Goal: Transaction & Acquisition: Purchase product/service

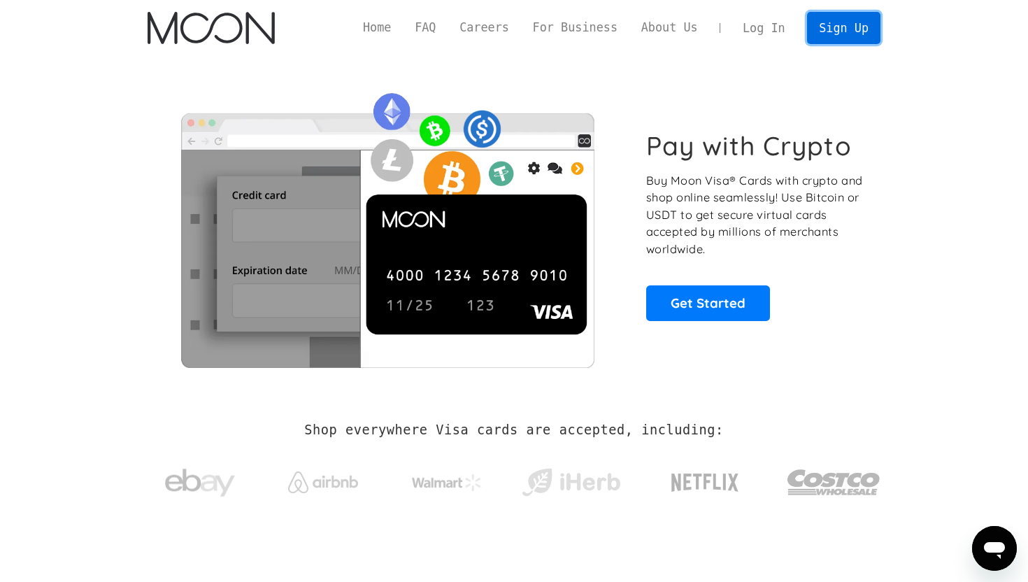
click at [836, 26] on link "Sign Up" at bounding box center [843, 27] width 73 height 31
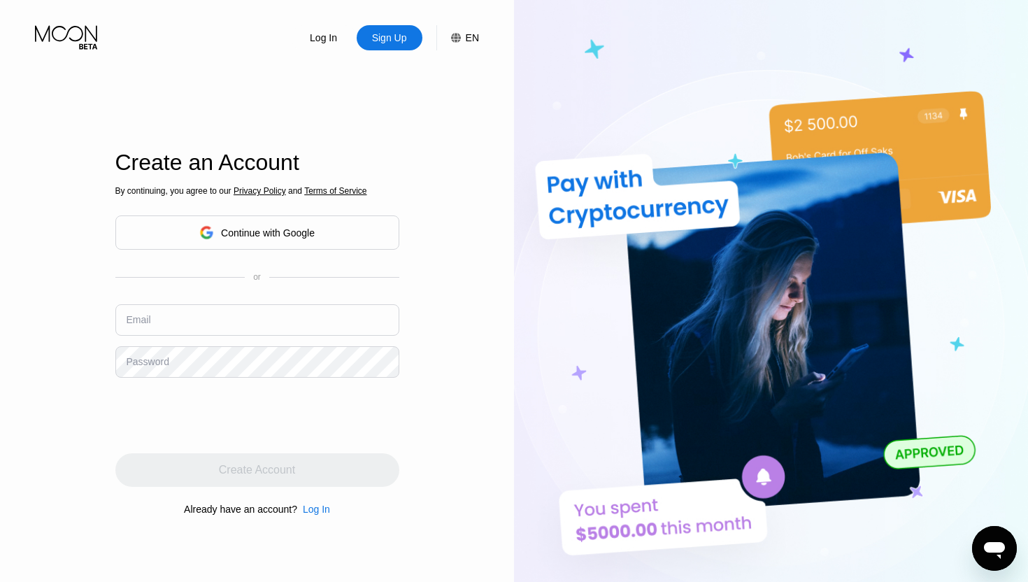
click at [250, 321] on input "text" at bounding box center [257, 319] width 284 height 31
type input "[EMAIL_ADDRESS][DOMAIN_NAME]"
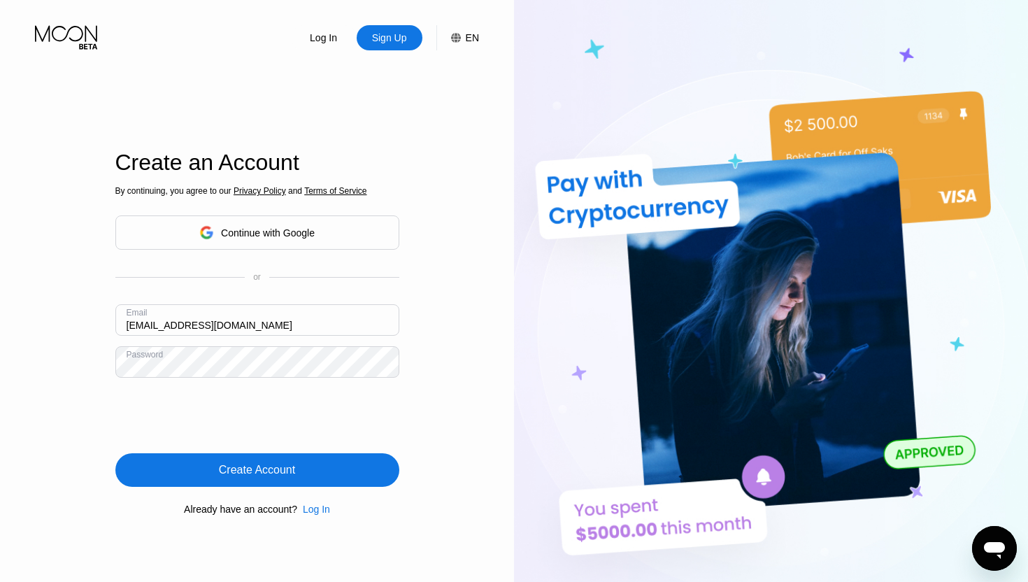
click at [176, 458] on div "Create Account" at bounding box center [257, 470] width 284 height 34
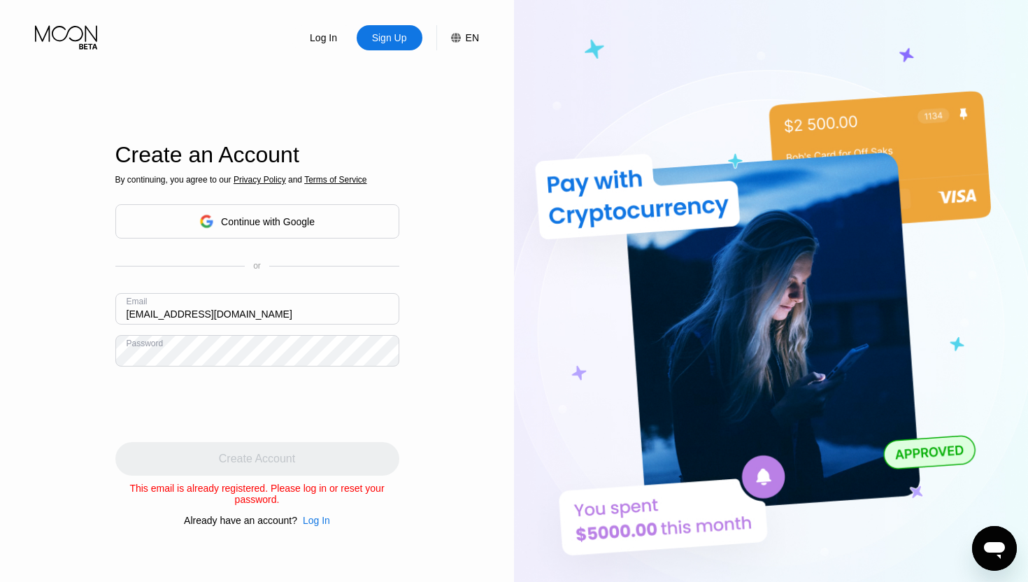
click at [311, 518] on div "Log In" at bounding box center [316, 520] width 27 height 11
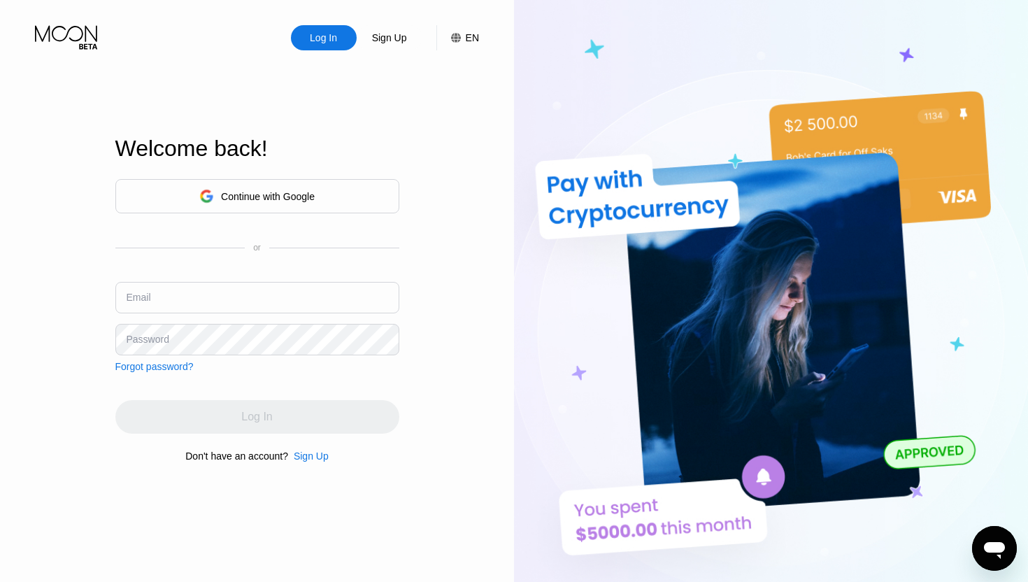
click at [276, 313] on div "Email" at bounding box center [257, 303] width 284 height 42
click at [277, 308] on input "text" at bounding box center [257, 297] width 284 height 31
type input "[EMAIL_ADDRESS][DOMAIN_NAME]"
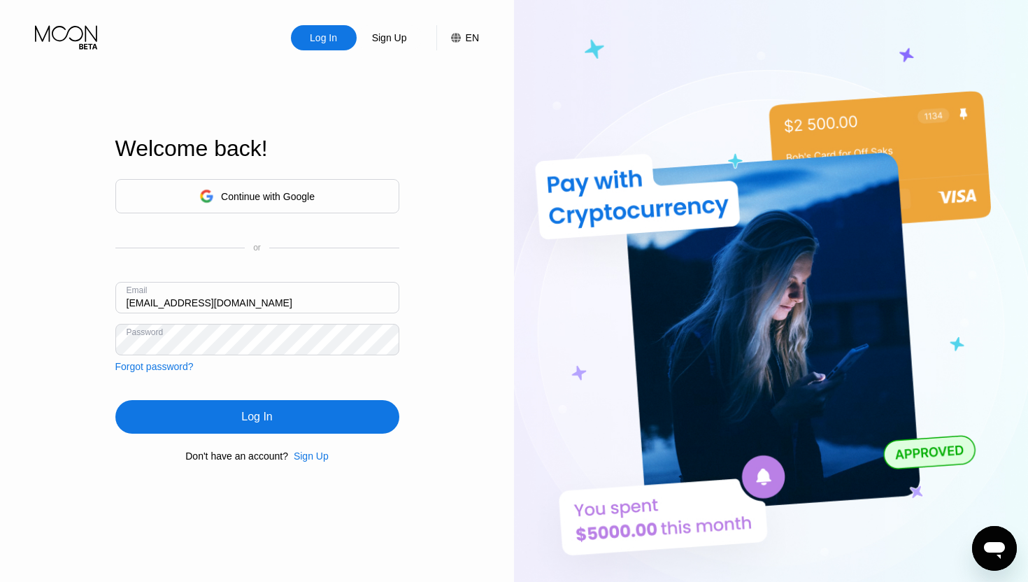
click at [278, 406] on div "Log In" at bounding box center [257, 417] width 284 height 34
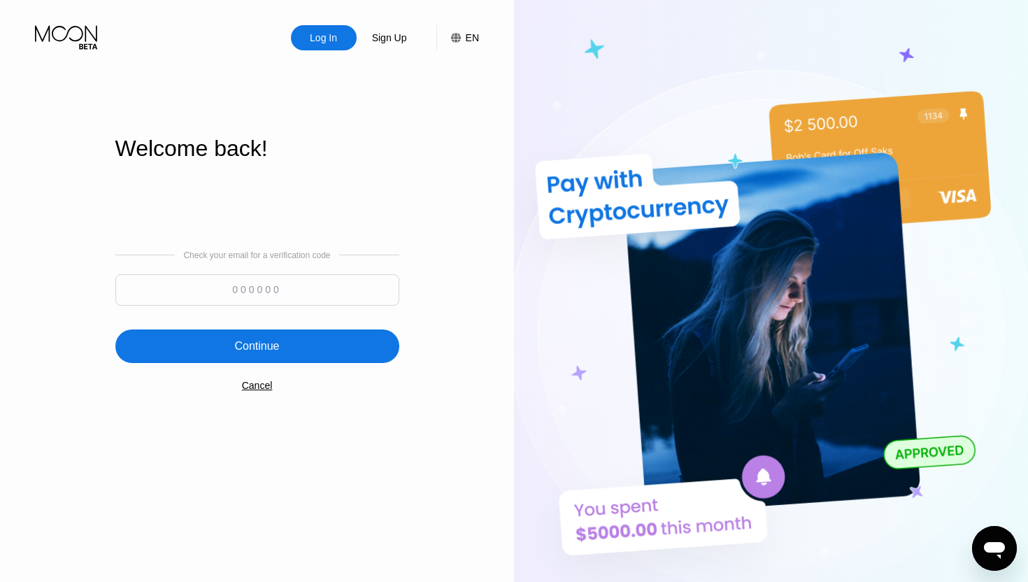
click at [276, 295] on input at bounding box center [257, 289] width 284 height 31
type input "870526"
click at [378, 350] on div "Continue" at bounding box center [257, 346] width 284 height 34
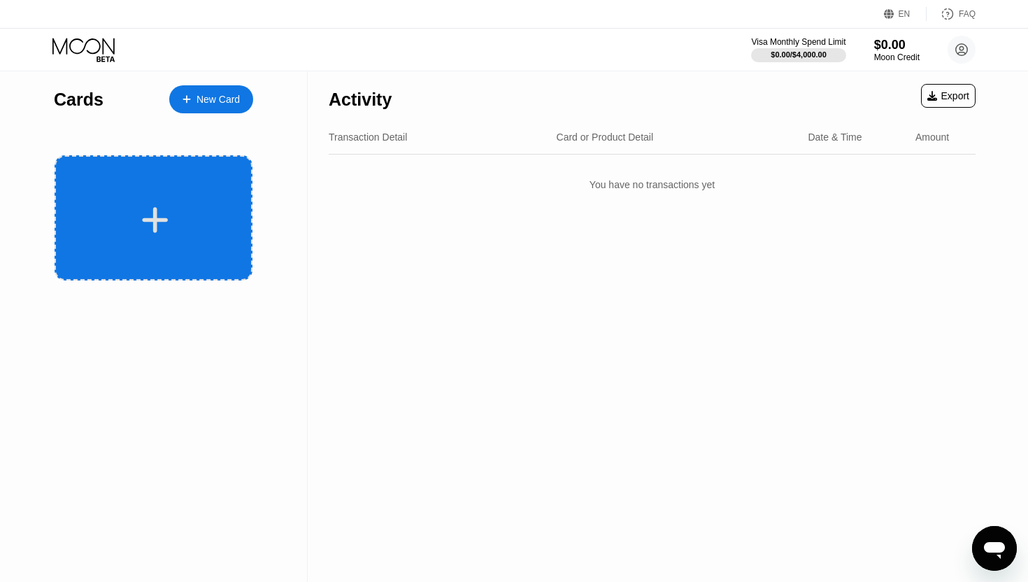
click at [232, 248] on div at bounding box center [154, 217] width 198 height 125
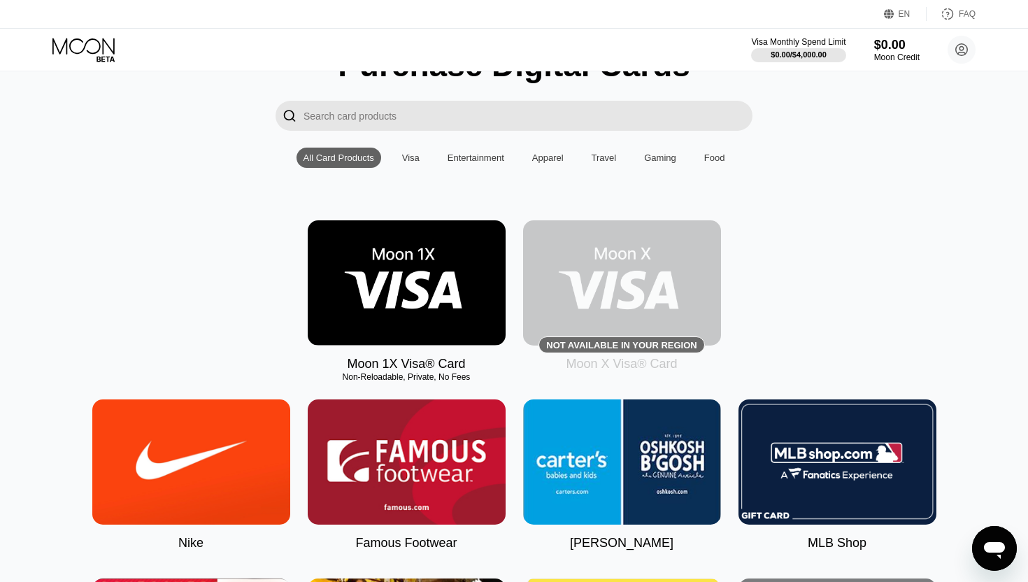
scroll to position [77, 0]
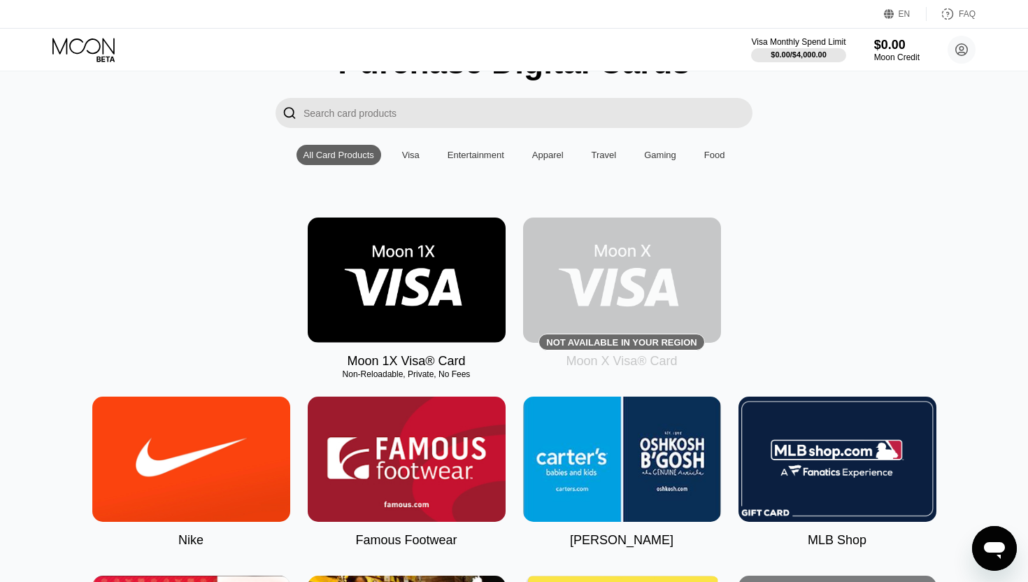
click at [387, 302] on img at bounding box center [407, 279] width 198 height 125
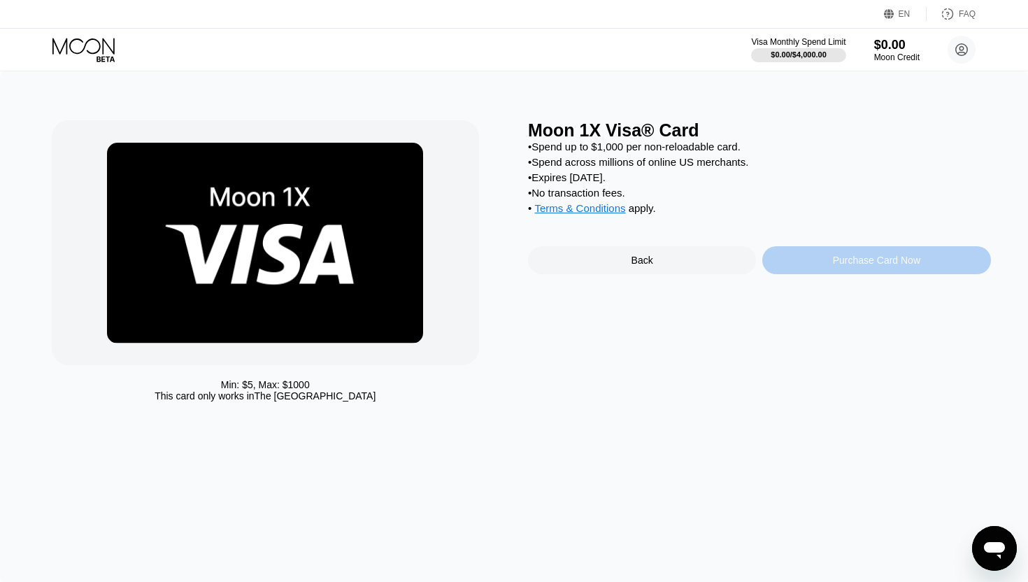
click at [848, 263] on div "Purchase Card Now" at bounding box center [876, 260] width 87 height 11
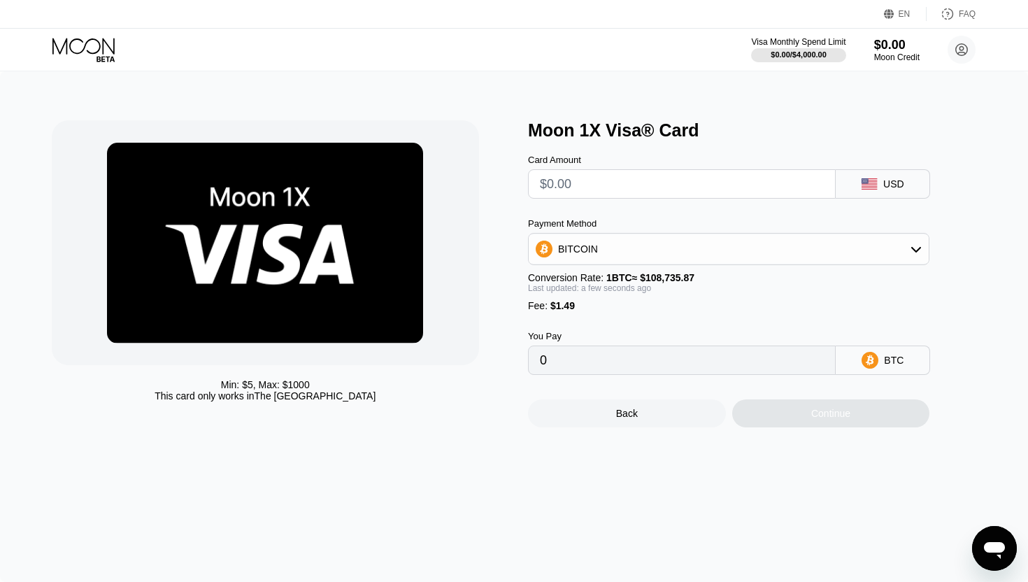
click at [818, 248] on div "BITCOIN" at bounding box center [729, 249] width 400 height 28
click at [485, 315] on div "Min: $ 5 , Max: $ 1000 This card only works in The United States" at bounding box center [283, 273] width 463 height 307
click at [501, 307] on div "Min: $ 5 , Max: $ 1000 This card only works in The United States" at bounding box center [283, 273] width 463 height 307
click at [818, 277] on div "BITCOIN" at bounding box center [728, 287] width 393 height 28
click at [708, 173] on input "text" at bounding box center [682, 184] width 284 height 28
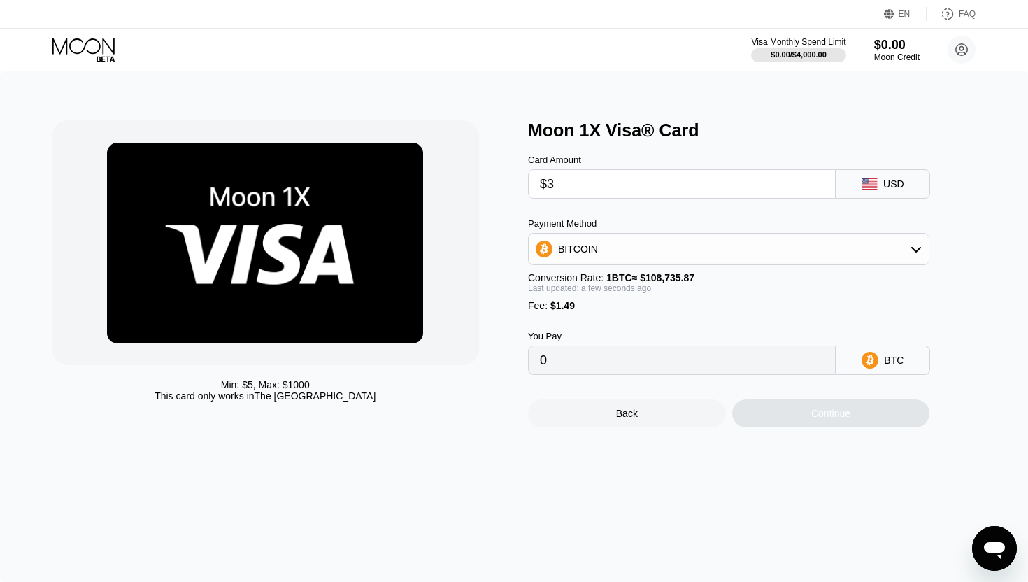
type input "$30"
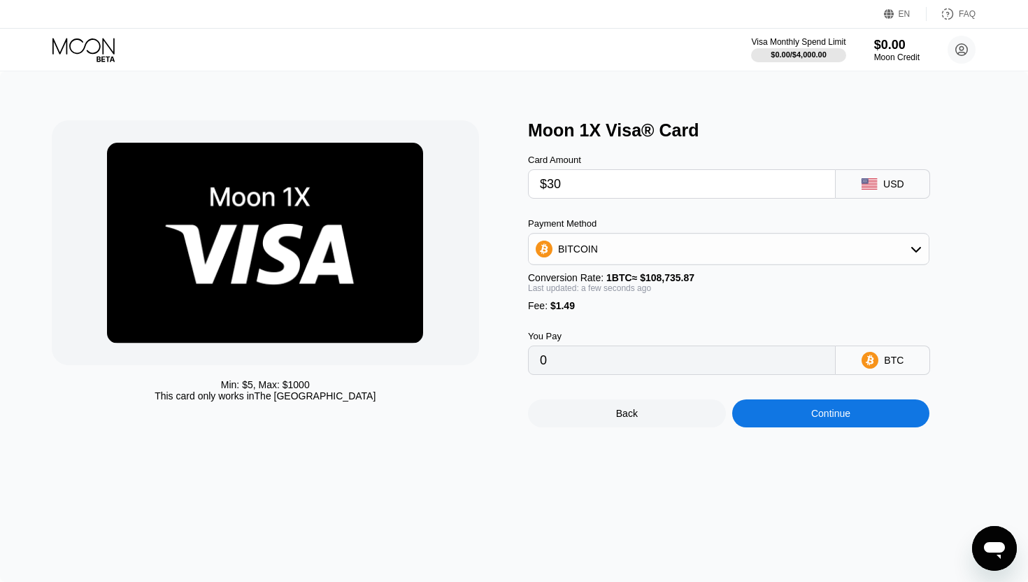
type input "0.00028961"
type input "$3"
type input "0.00004130"
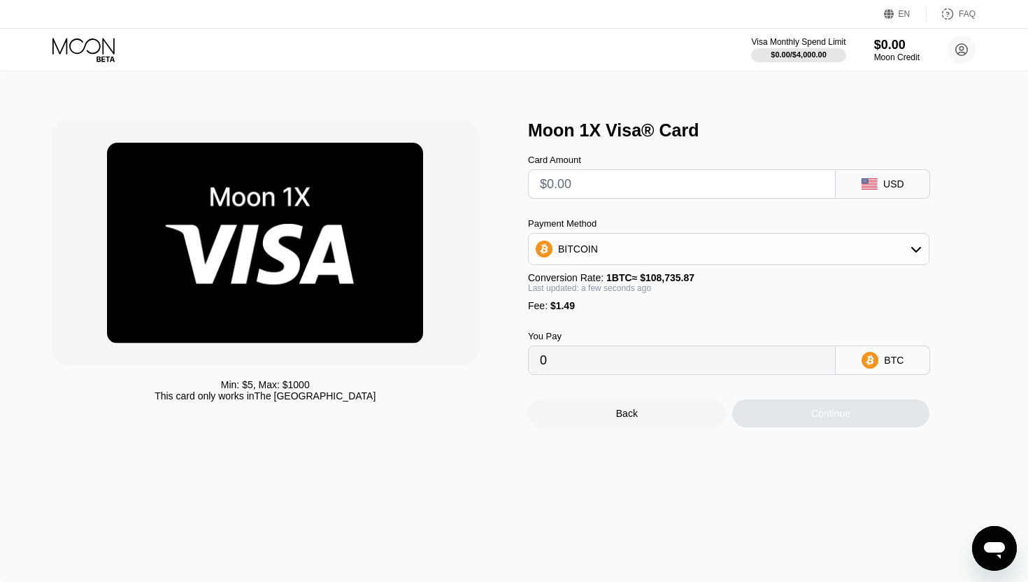
click at [648, 231] on div "Payment Method BITCOIN" at bounding box center [728, 241] width 401 height 47
click at [650, 241] on div "BITCOIN" at bounding box center [729, 249] width 400 height 28
click at [642, 310] on div "USDT on TRON" at bounding box center [728, 318] width 393 height 28
type input "0.00"
click at [671, 174] on input "text" at bounding box center [682, 184] width 284 height 28
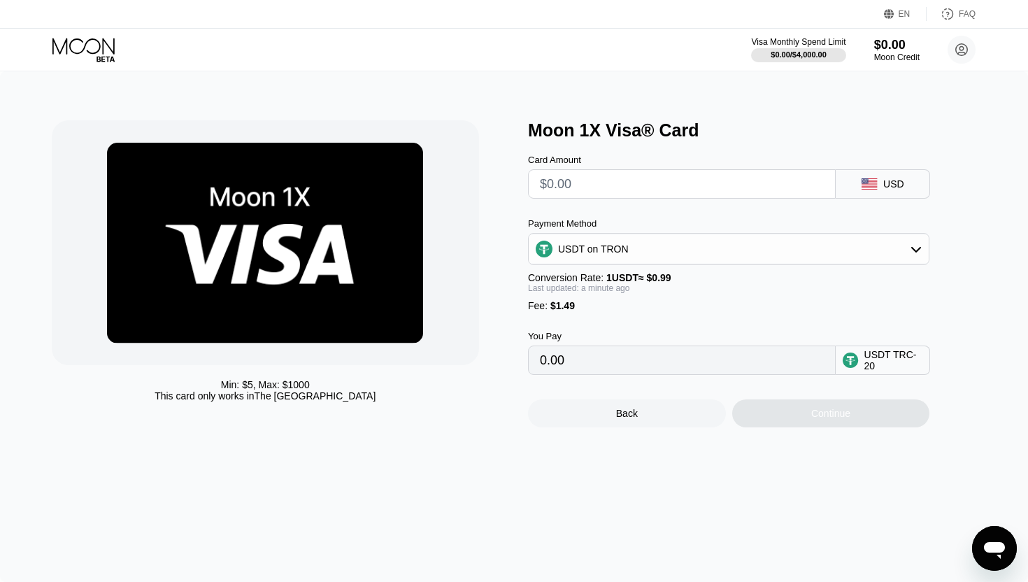
type input "$3"
type input "4.54"
type input "$30"
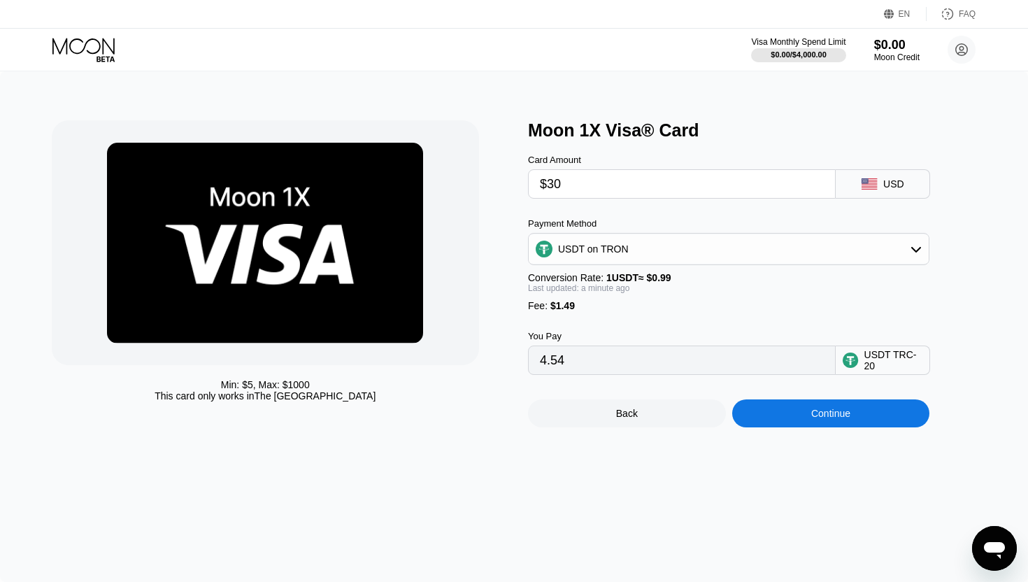
type input "31.81"
type input "$3"
type input "4.54"
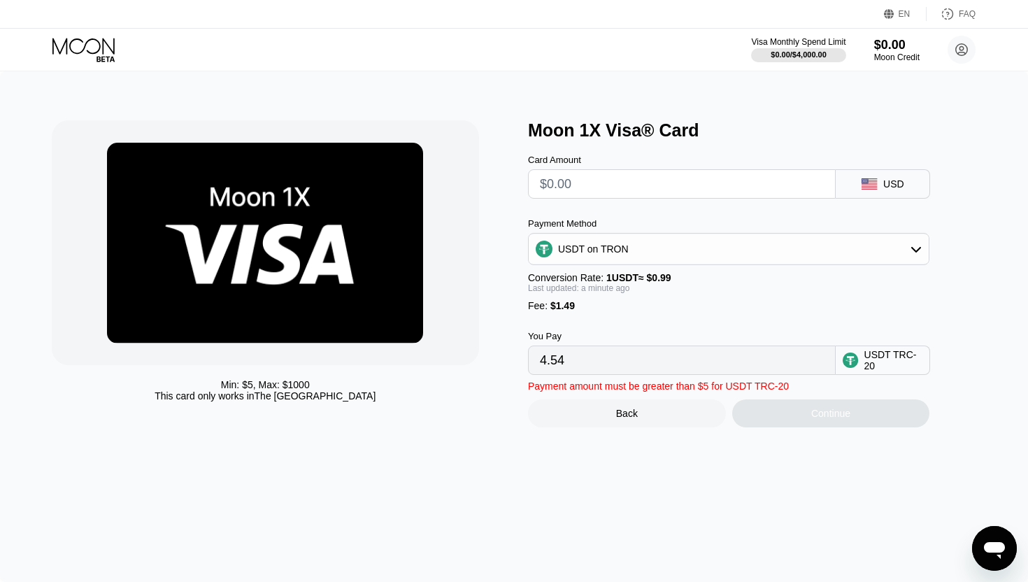
type input "0.00"
type input "$2"
type input "3.53"
type input "$25"
type input "26.76"
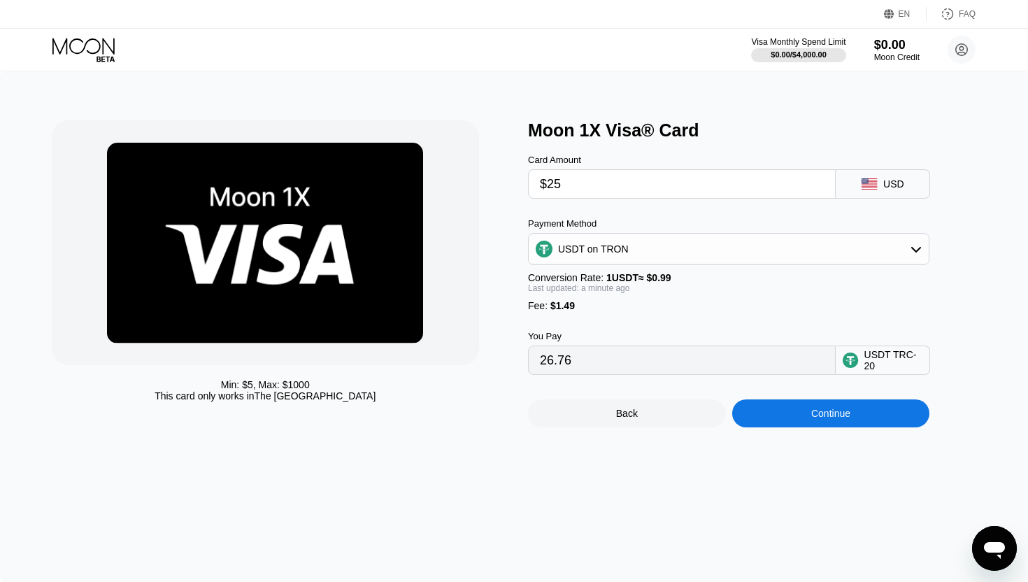
type input "$25"
click at [870, 417] on div "Continue" at bounding box center [831, 413] width 198 height 28
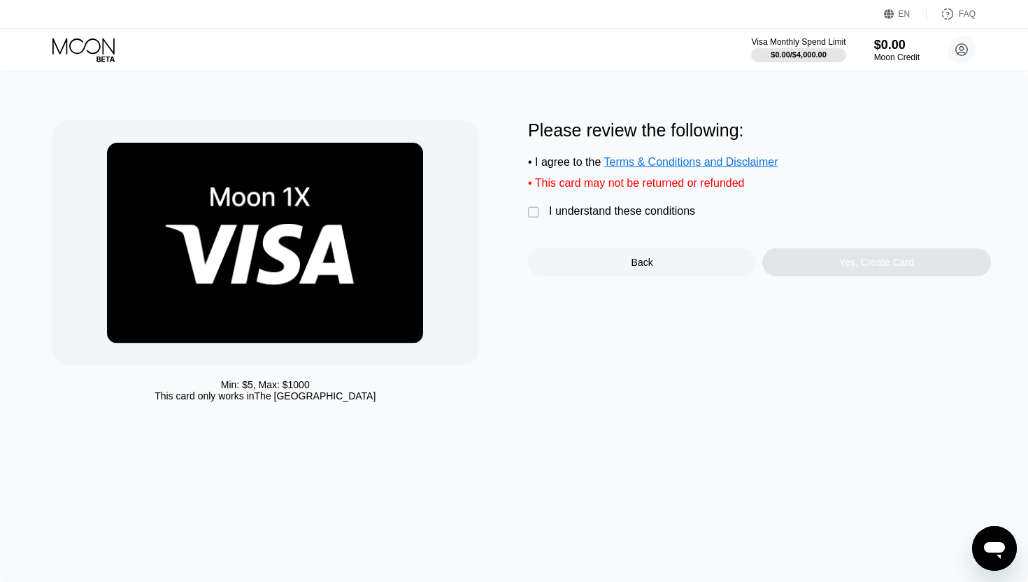
click at [539, 213] on div "" at bounding box center [535, 213] width 14 height 14
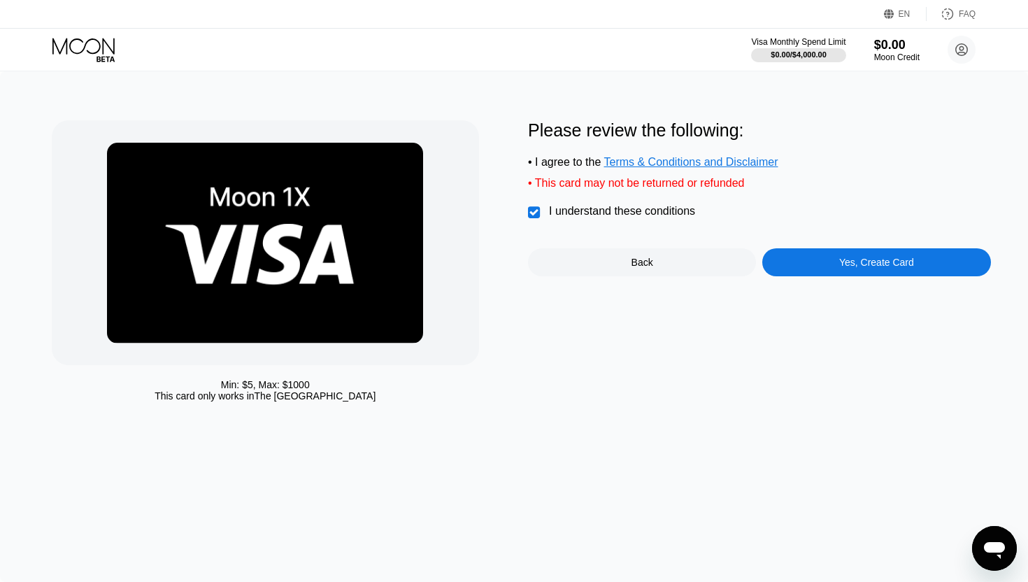
click at [841, 250] on div "Please review the following: • I agree to the Terms & Conditions and Disclaimer…" at bounding box center [759, 198] width 463 height 156
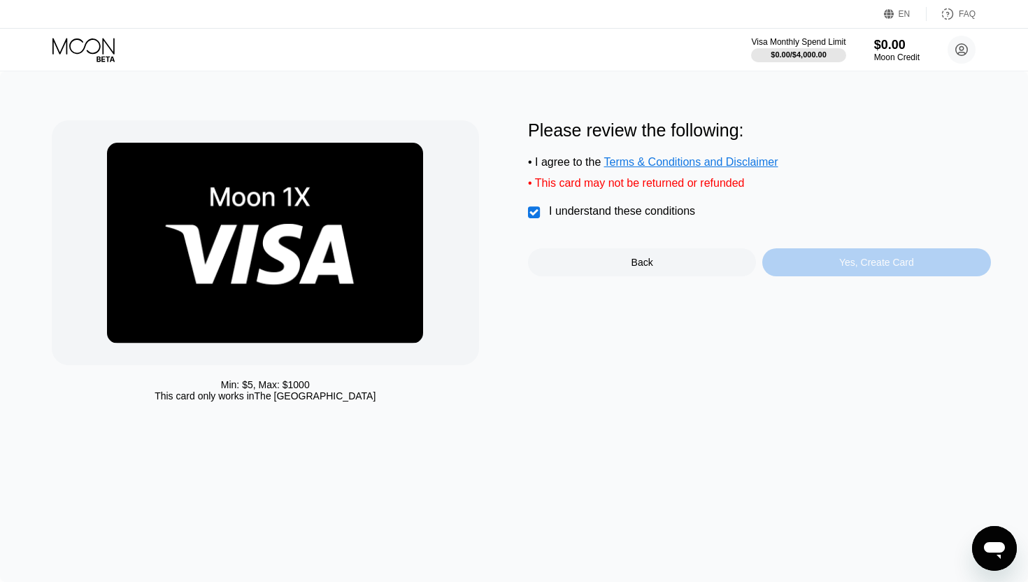
click at [843, 262] on div "Yes, Create Card" at bounding box center [876, 262] width 75 height 11
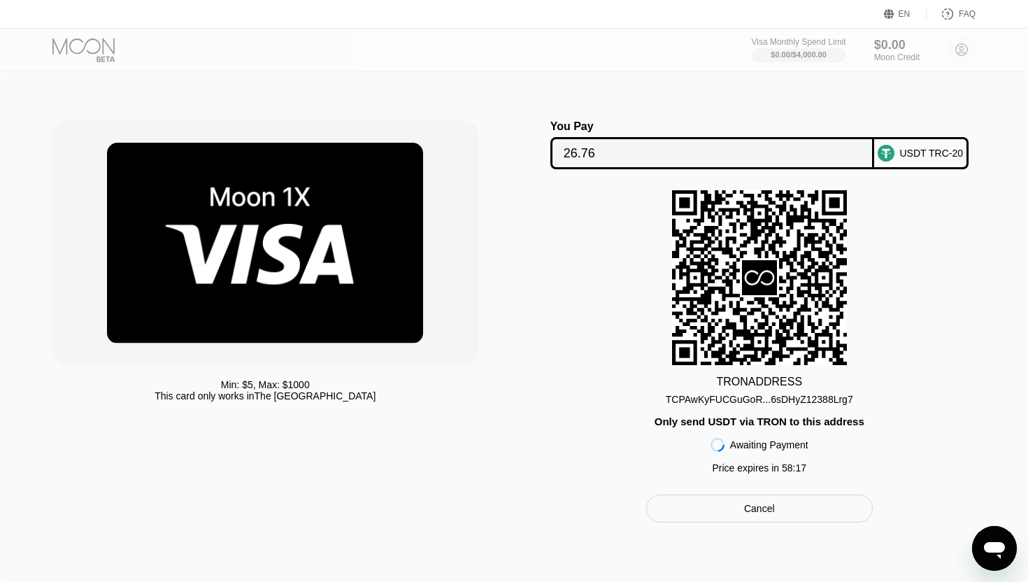
click at [918, 155] on div "USDT TRC-20" at bounding box center [932, 153] width 64 height 11
click at [906, 194] on div "TRON ADDRESS TCPAwKyFUCGuGoR...6sDHyZ12388Lrg7 Only send USDT via TRON to this …" at bounding box center [759, 335] width 463 height 290
click at [808, 424] on div "Only send USDT via TRON to this address" at bounding box center [760, 421] width 210 height 12
drag, startPoint x: 880, startPoint y: 425, endPoint x: 676, endPoint y: 425, distance: 203.5
click at [676, 425] on div "TRON ADDRESS TCPAwKyFUCGuGoR...6sDHyZ12388Lrg7 Only send USDT via TRON to this …" at bounding box center [759, 335] width 463 height 290
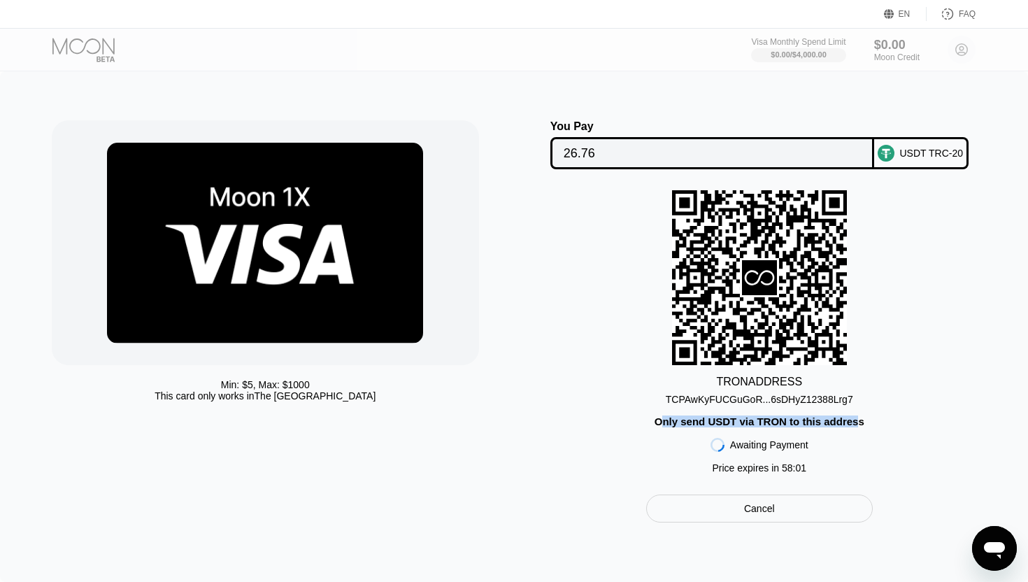
drag, startPoint x: 659, startPoint y: 425, endPoint x: 859, endPoint y: 422, distance: 199.3
click at [857, 422] on div "Only send USDT via TRON to this address" at bounding box center [760, 421] width 210 height 12
click at [863, 422] on div "Only send USDT via TRON to this address" at bounding box center [760, 421] width 210 height 12
click at [813, 322] on rect at bounding box center [759, 277] width 175 height 175
drag, startPoint x: 879, startPoint y: 425, endPoint x: 643, endPoint y: 421, distance: 235.7
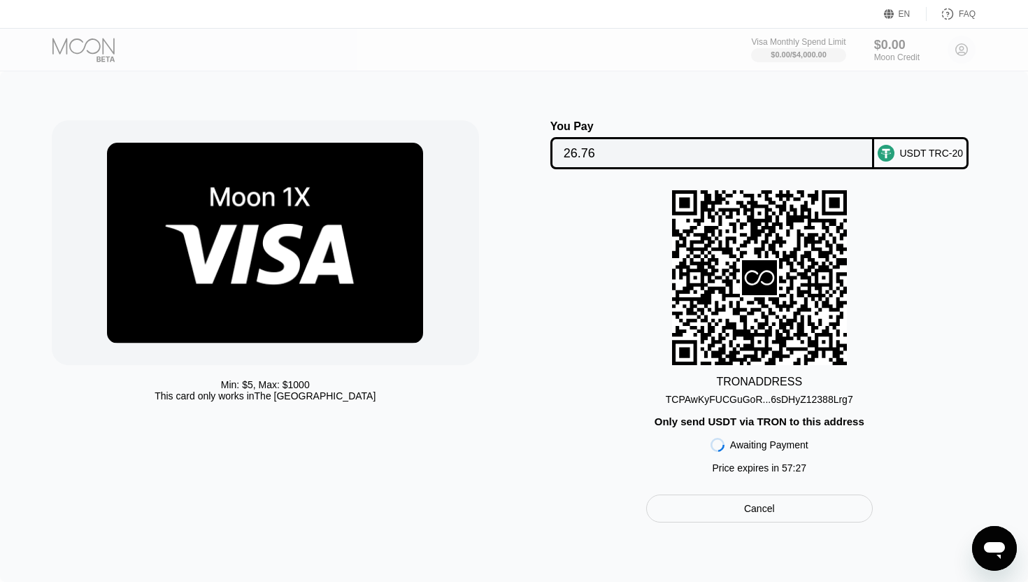
click at [643, 421] on div "TRON ADDRESS TCPAwKyFUCGuGoR...6sDHyZ12388Lrg7 Only send USDT via TRON to this …" at bounding box center [759, 335] width 463 height 290
drag, startPoint x: 655, startPoint y: 424, endPoint x: 766, endPoint y: 422, distance: 110.5
click at [766, 422] on div "Only send USDT via TRON to this address" at bounding box center [760, 421] width 210 height 12
click at [826, 245] on icon at bounding box center [759, 277] width 175 height 171
click at [874, 285] on div "TRON ADDRESS TCPAwKyFUCGuGoR...6sDHyZ12388Lrg7 Only send USDT via TRON to this …" at bounding box center [759, 335] width 463 height 290
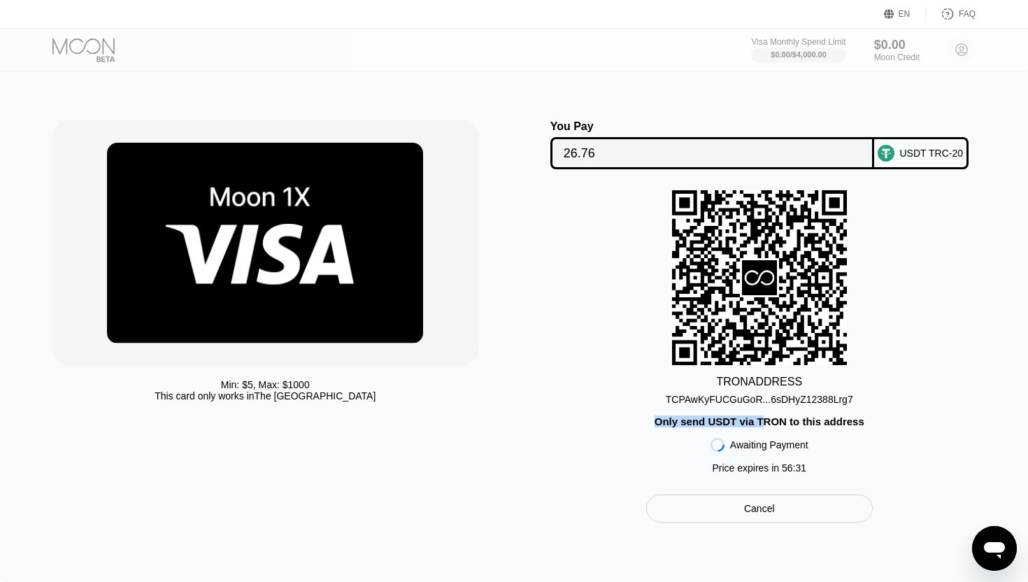
click at [812, 455] on div "TRON ADDRESS TCPAwKyFUCGuGoR...6sDHyZ12388Lrg7 Only send USDT via TRON to this …" at bounding box center [759, 335] width 463 height 290
click at [849, 461] on div "TRON ADDRESS TCPAwKyFUCGuGoR...6sDHyZ12388Lrg7 Only send USDT via TRON to this …" at bounding box center [759, 335] width 463 height 290
click at [843, 403] on div "TCPAwKyFUCGuGoR...6sDHyZ12388Lrg7" at bounding box center [759, 399] width 187 height 11
click at [903, 161] on div "USDT TRC-20" at bounding box center [921, 153] width 94 height 32
click at [781, 142] on input "26.76" at bounding box center [712, 153] width 297 height 28
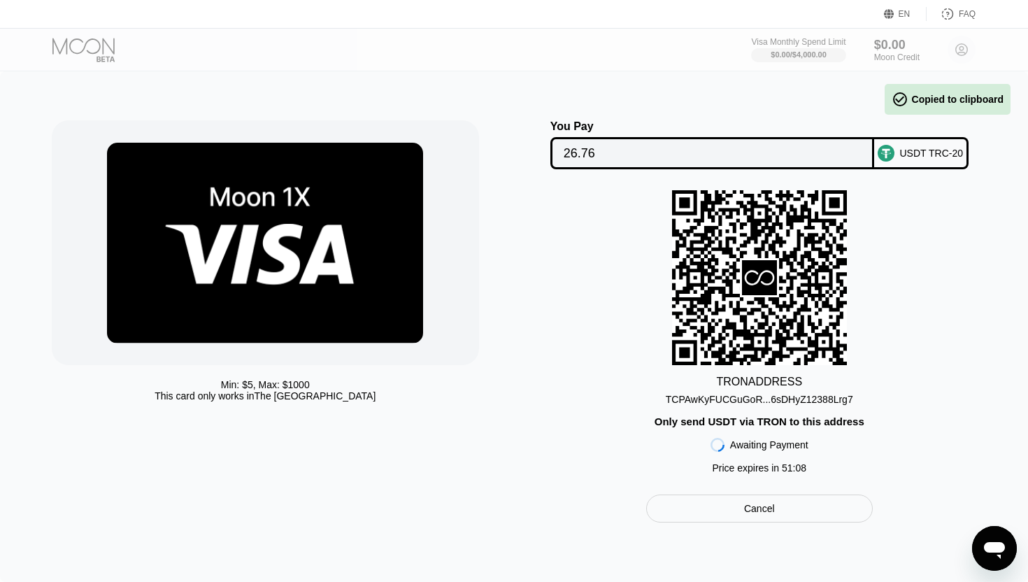
click at [738, 166] on input "26.76" at bounding box center [712, 153] width 297 height 28
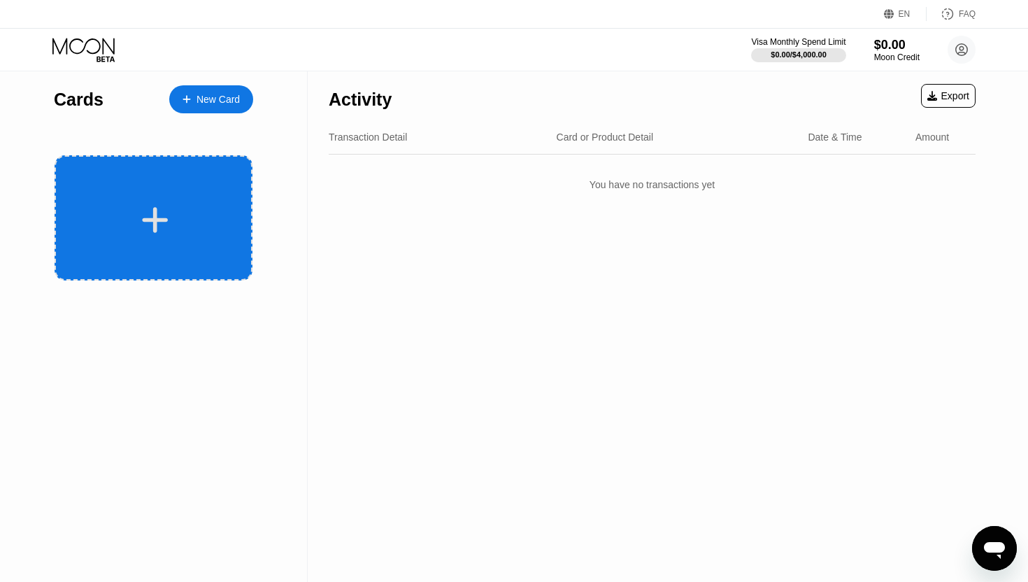
click at [194, 245] on div at bounding box center [154, 217] width 198 height 125
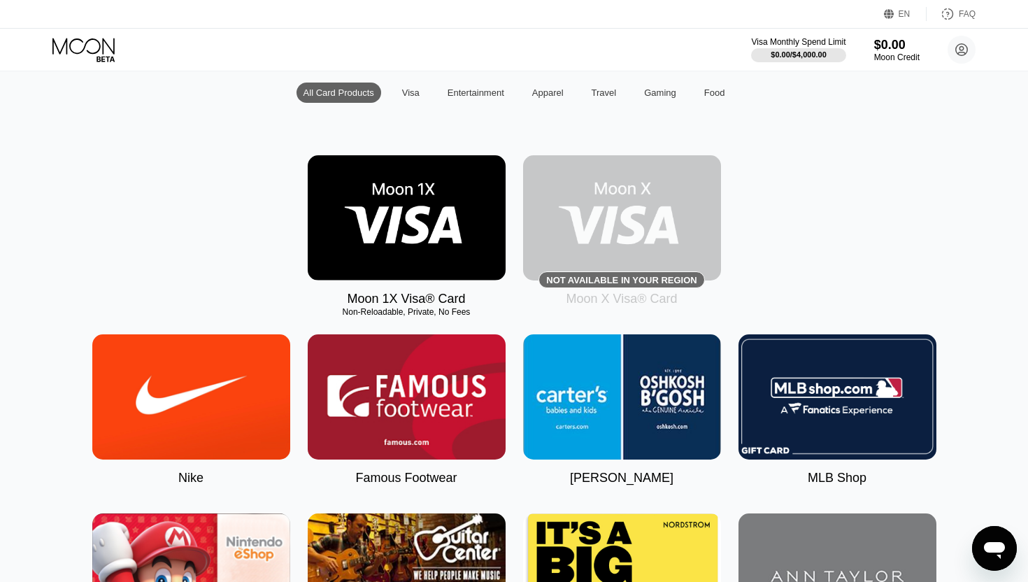
scroll to position [132, 0]
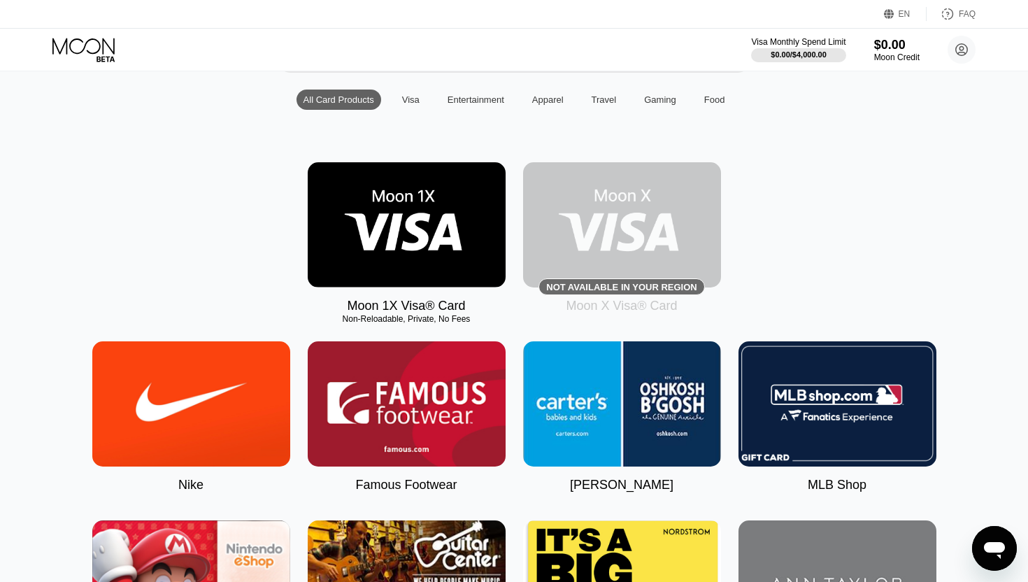
click at [408, 104] on div "Visa" at bounding box center [410, 99] width 17 height 10
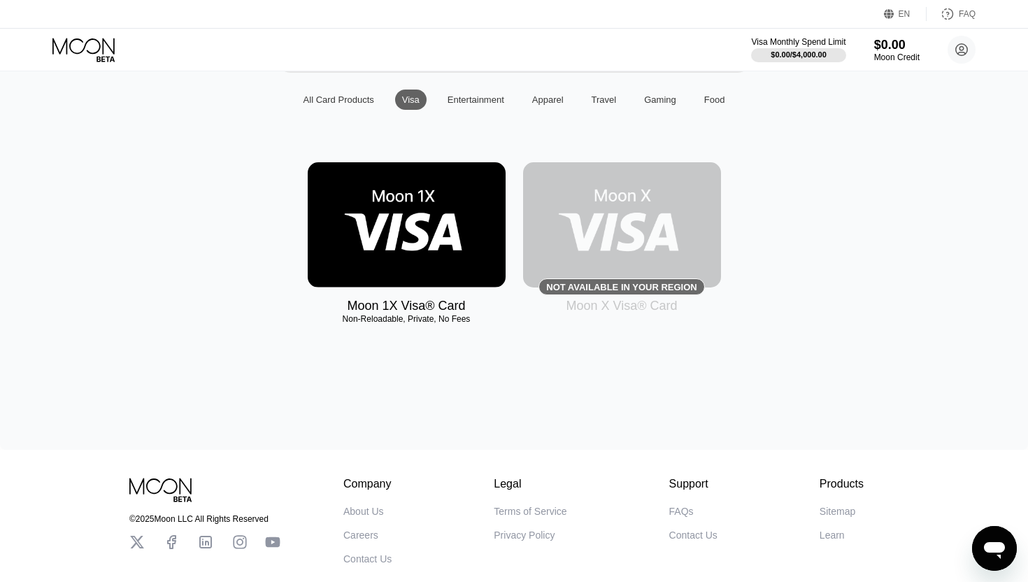
click at [359, 94] on div "All Card Products" at bounding box center [339, 99] width 71 height 10
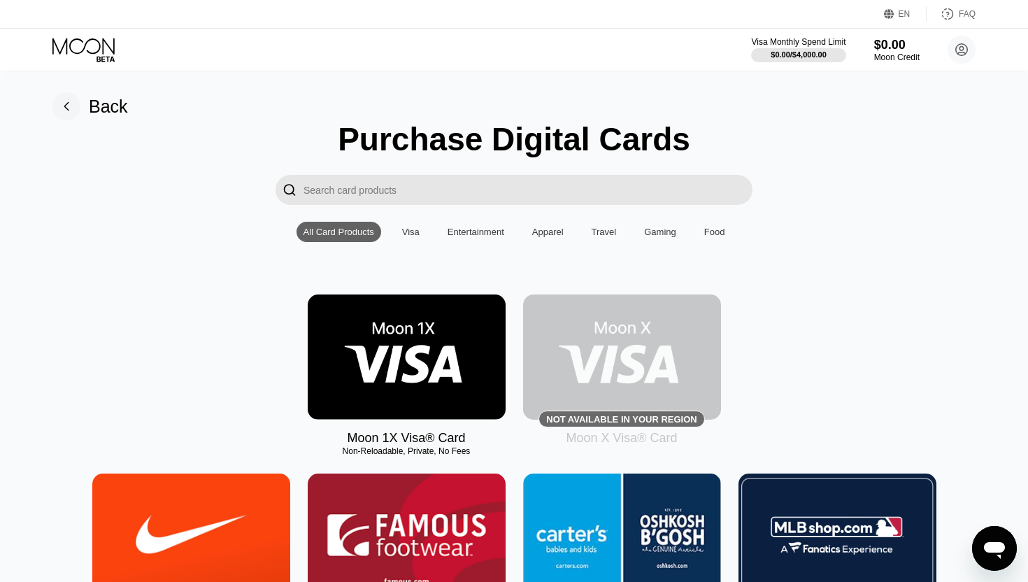
click at [435, 190] on input "Search card products" at bounding box center [528, 190] width 449 height 30
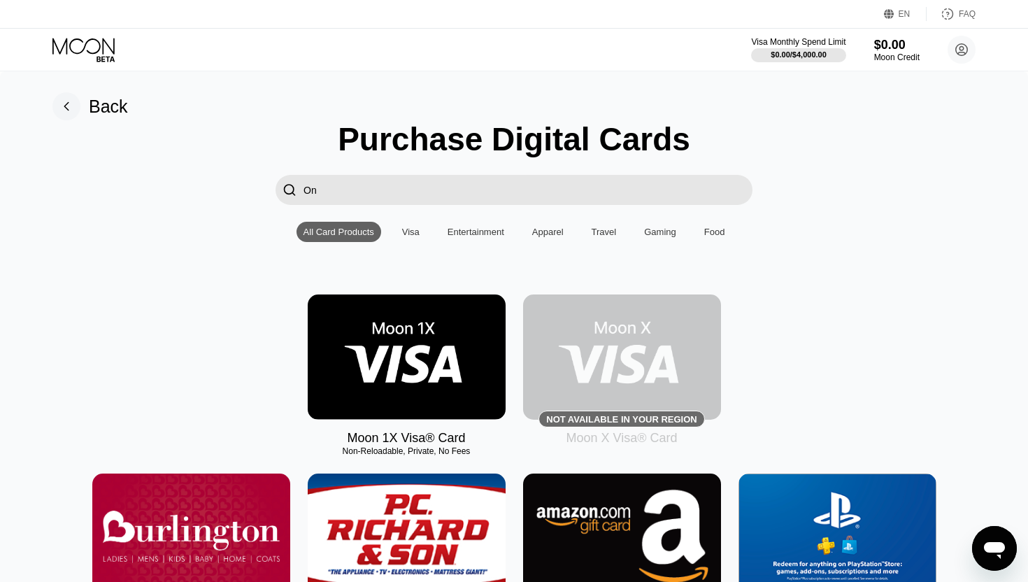
type input "O"
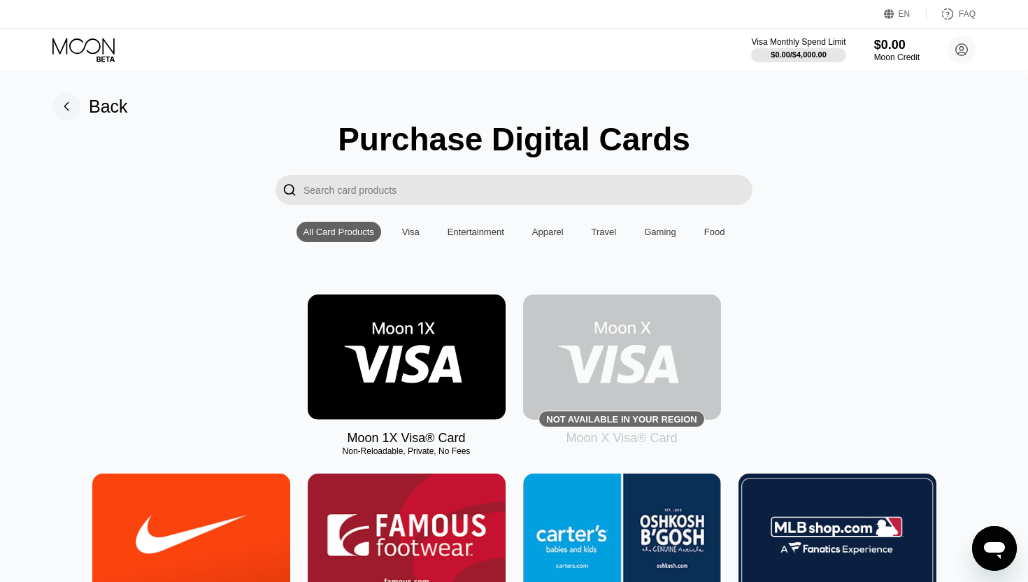
click at [471, 235] on div "Entertainment" at bounding box center [476, 232] width 57 height 10
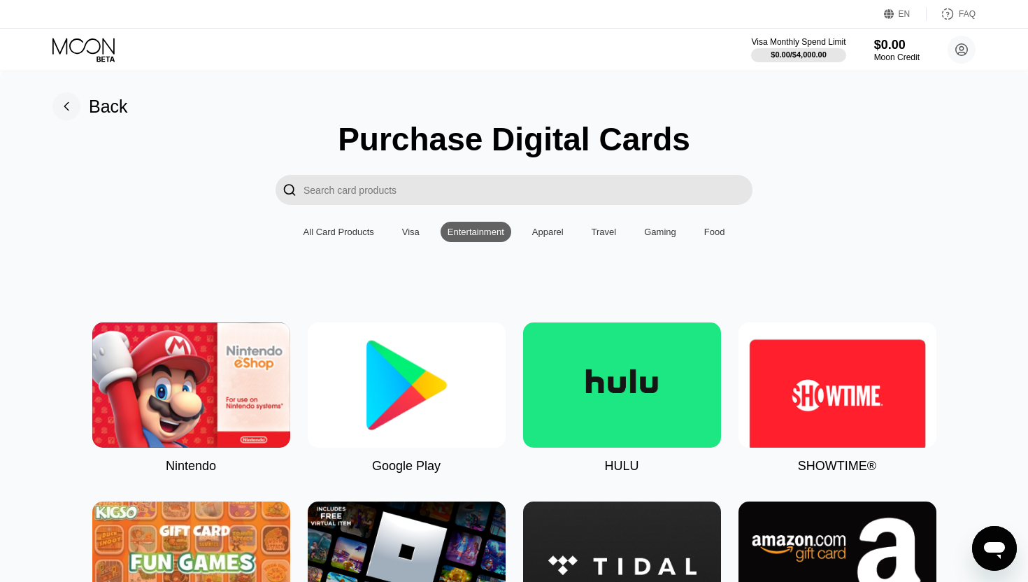
click at [392, 228] on div "All Card Products Visa Entertainment Apparel Travel Gaming Food" at bounding box center [515, 232] width 436 height 20
click at [405, 231] on div "Visa" at bounding box center [410, 232] width 17 height 10
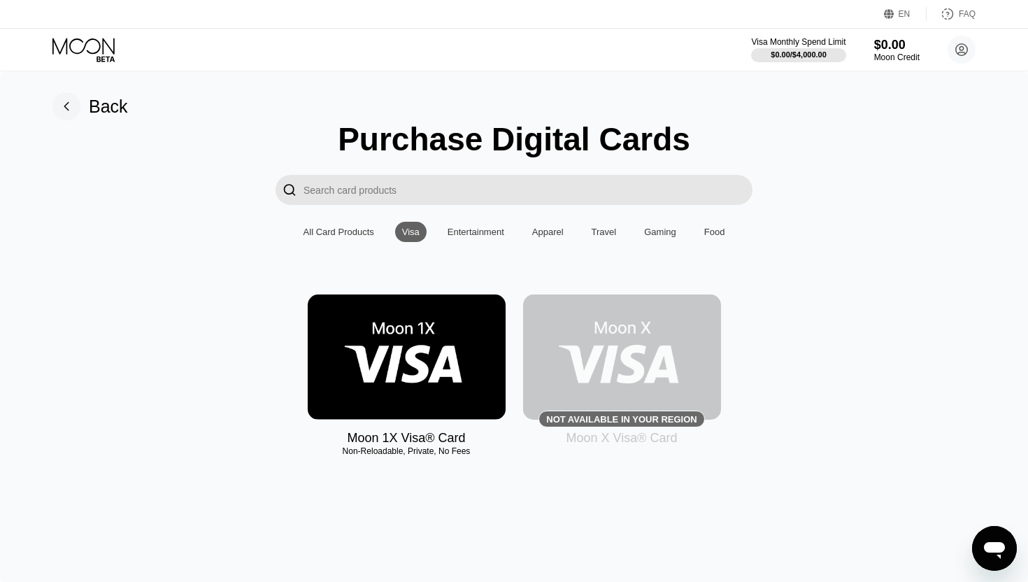
click at [356, 229] on div "All Card Products" at bounding box center [339, 232] width 71 height 10
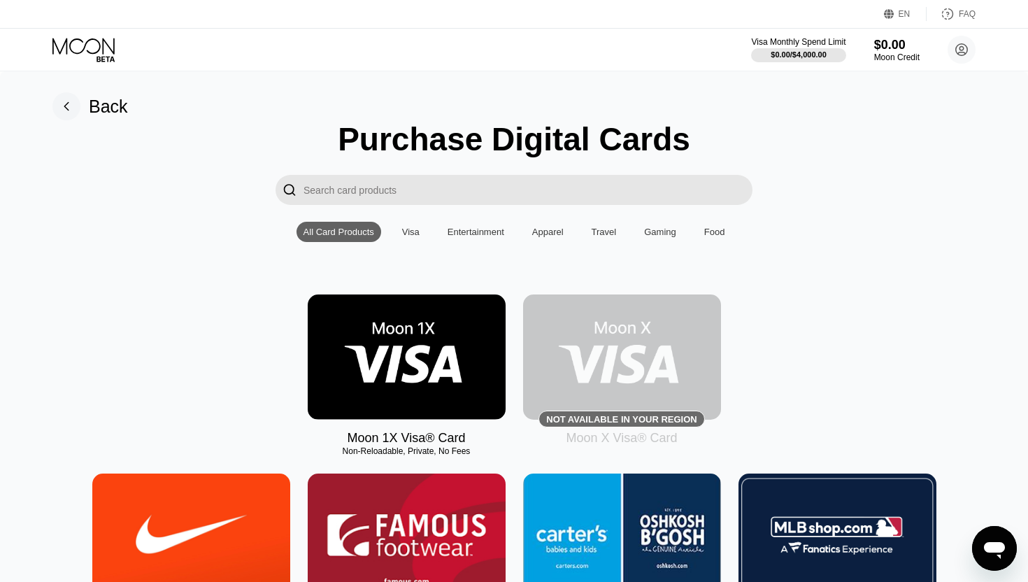
click at [464, 373] on img at bounding box center [407, 356] width 198 height 125
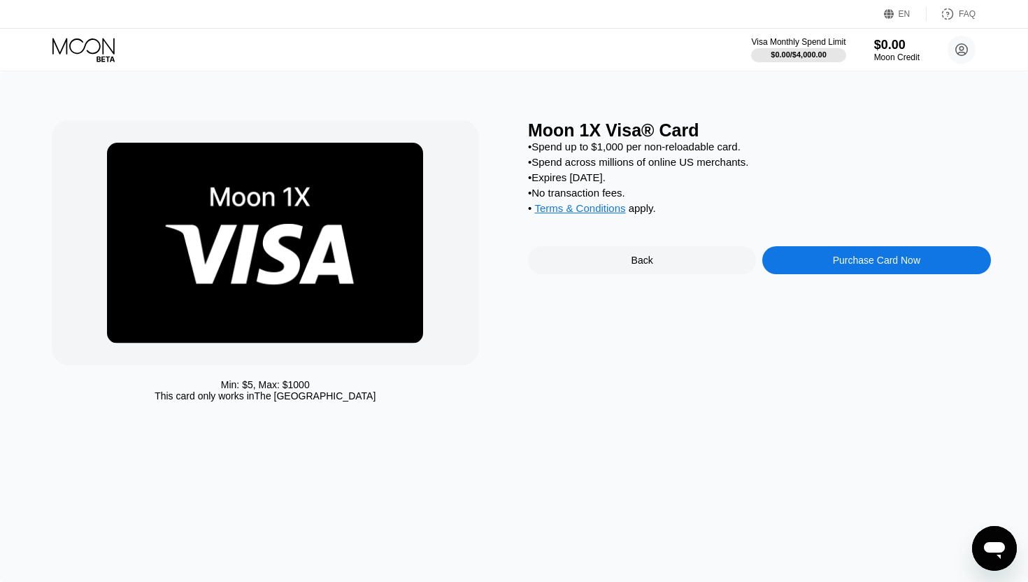
click at [811, 259] on div "Purchase Card Now" at bounding box center [876, 260] width 228 height 28
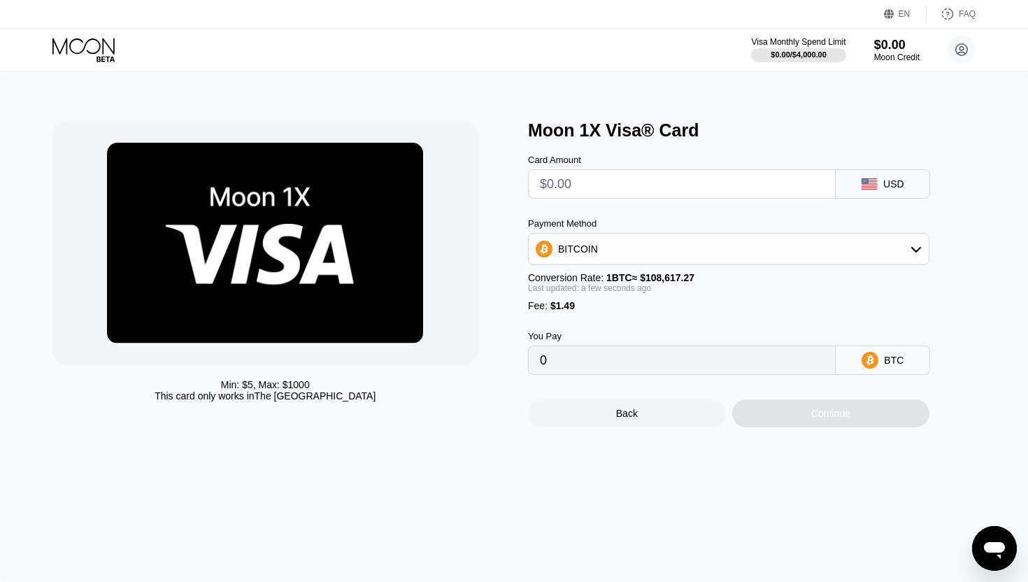
click at [686, 179] on input "text" at bounding box center [682, 184] width 284 height 28
type input "$8"
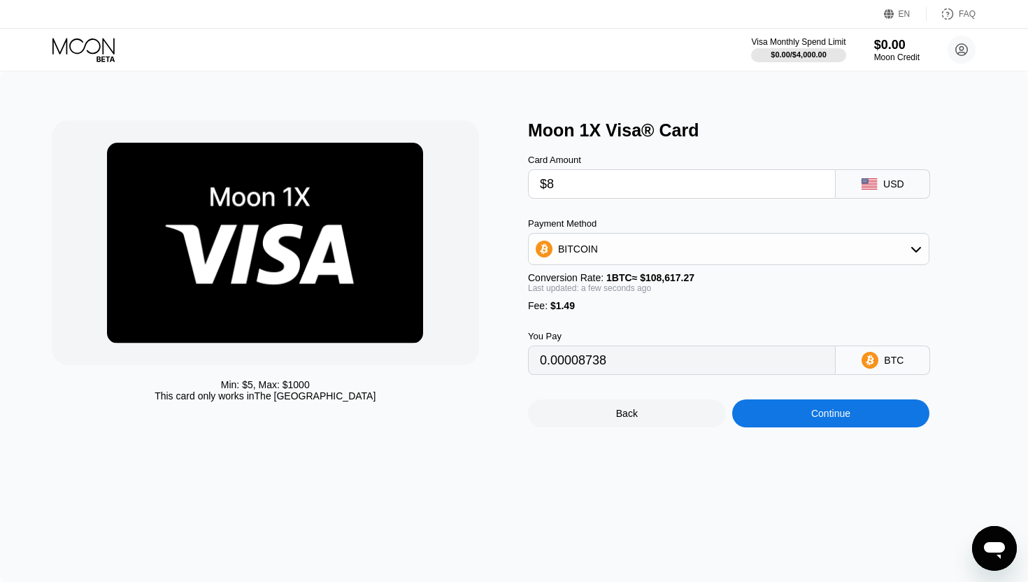
type input "0.00008738"
type input "$80"
type input "0.00075025"
type input "$80"
click at [827, 401] on div "Continue" at bounding box center [831, 413] width 198 height 28
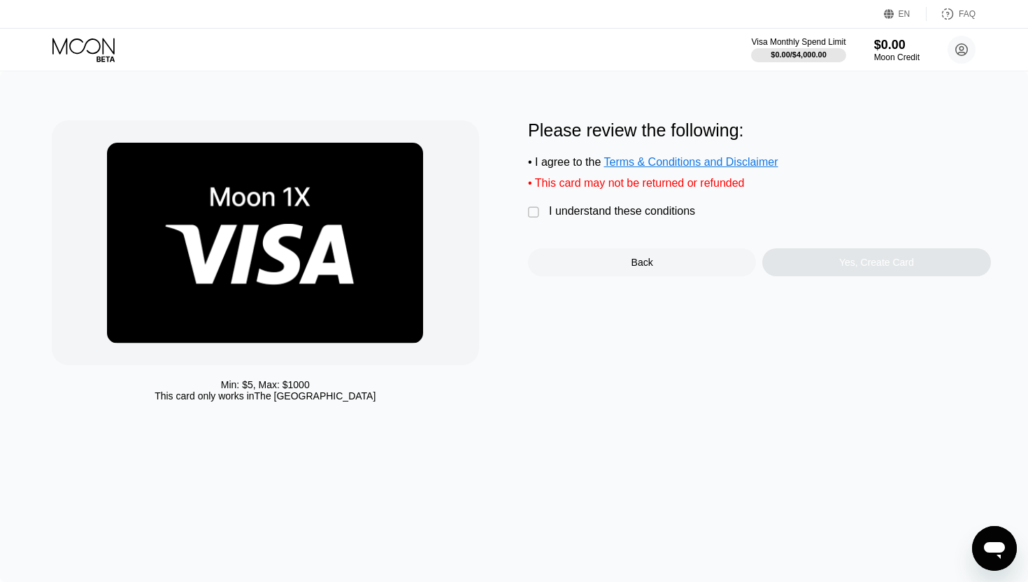
click at [532, 201] on div "Please review the following: • I agree to the Terms & Conditions and Disclaimer…" at bounding box center [759, 198] width 463 height 156
click at [534, 217] on div "" at bounding box center [535, 213] width 14 height 14
click at [795, 267] on div "Yes, Create Card" at bounding box center [876, 262] width 228 height 28
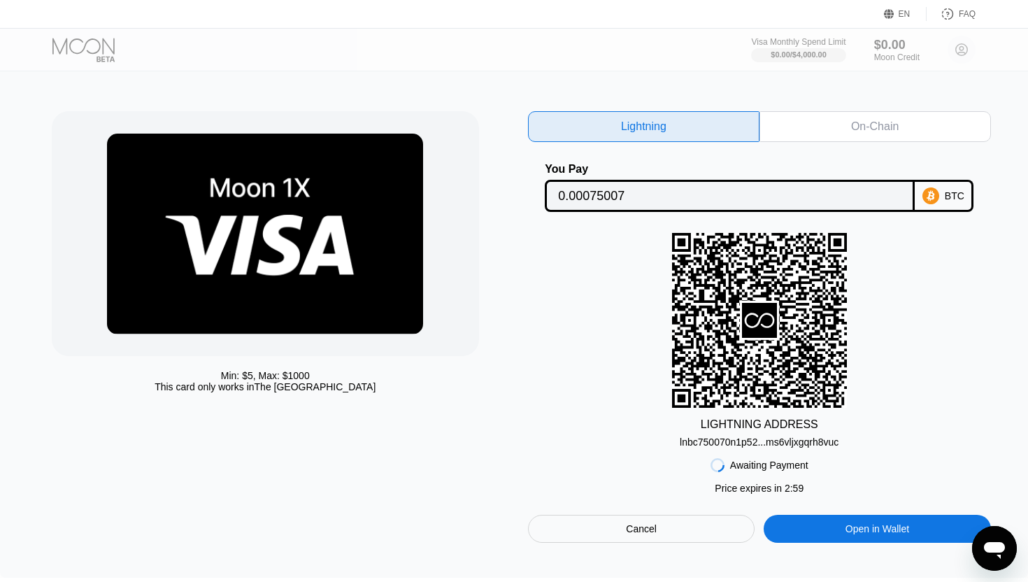
scroll to position [10, 0]
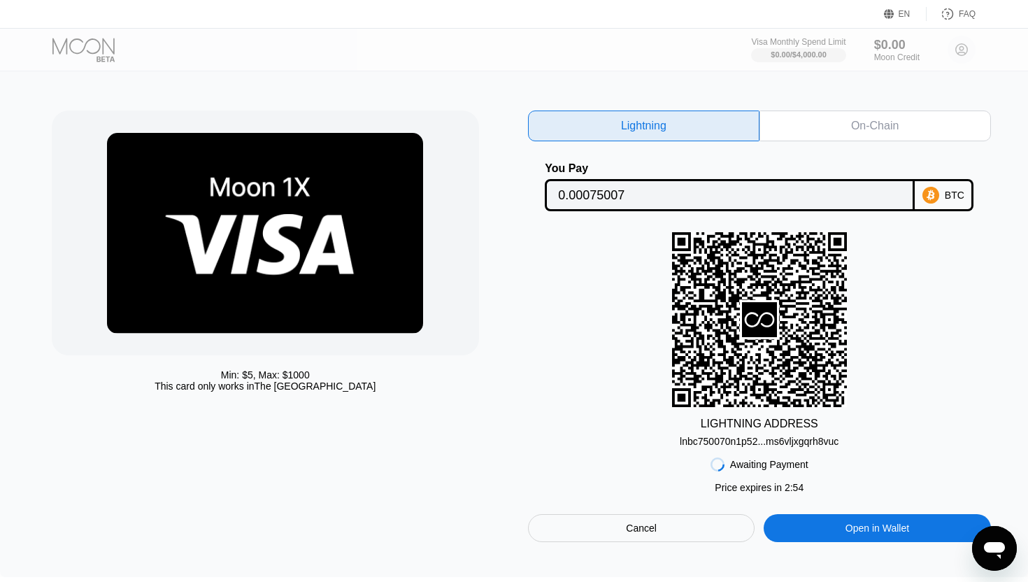
click at [782, 293] on icon at bounding box center [759, 320] width 175 height 172
click at [778, 303] on rect at bounding box center [759, 319] width 39 height 39
click at [812, 120] on div "On-Chain" at bounding box center [874, 125] width 231 height 31
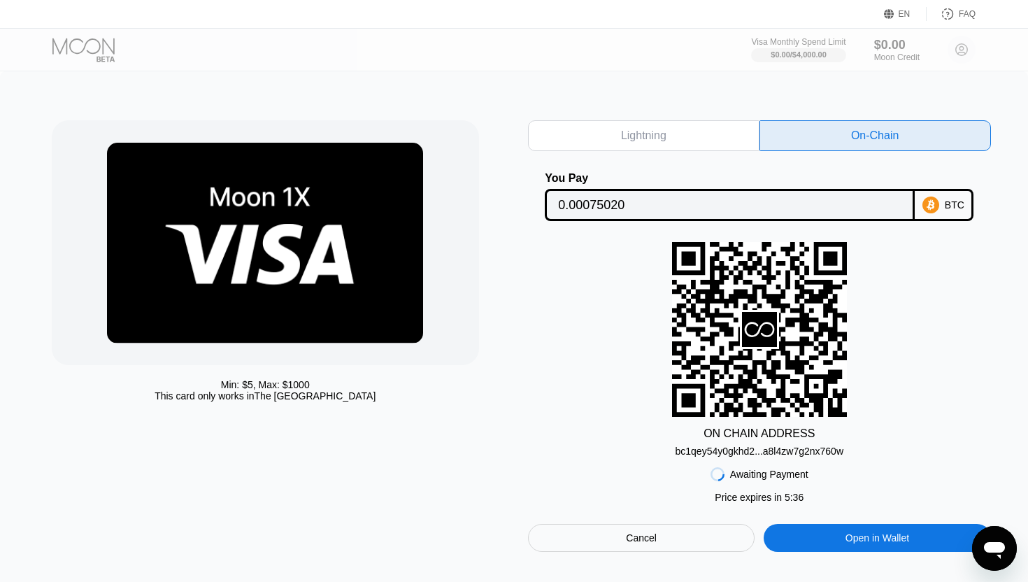
scroll to position [10, 0]
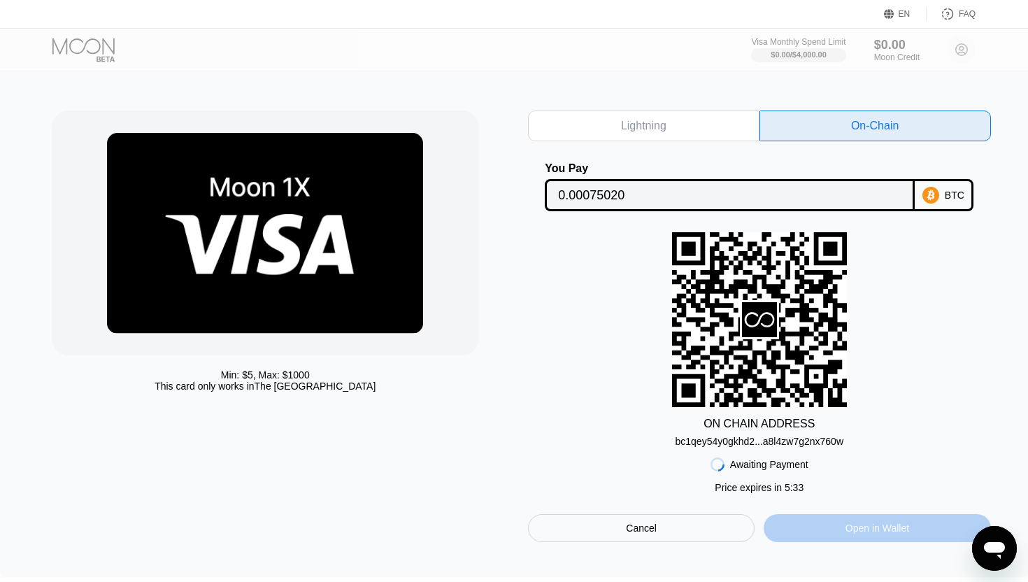
click at [809, 536] on div "Open in Wallet" at bounding box center [877, 528] width 227 height 28
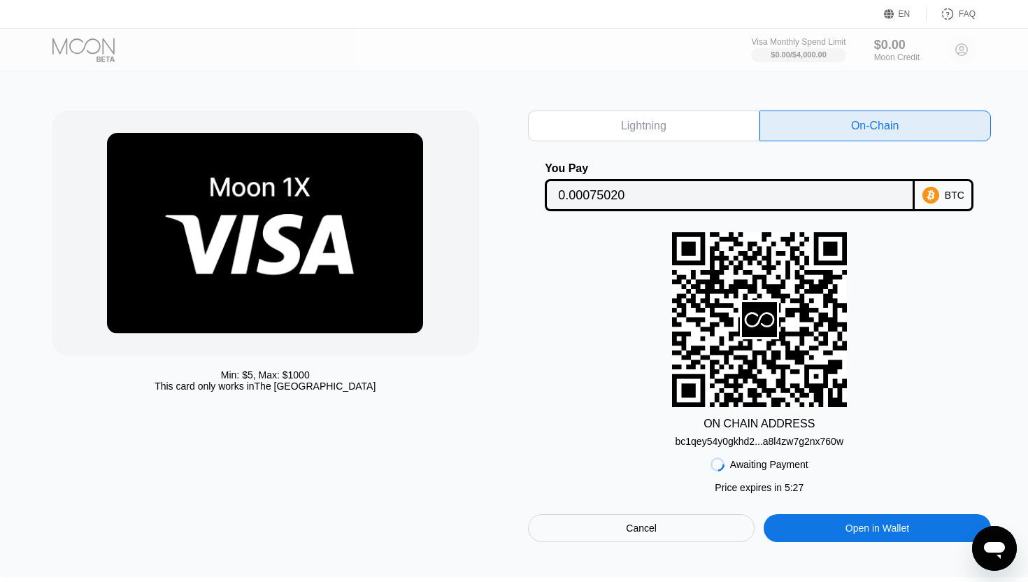
click at [699, 124] on div "Lightning" at bounding box center [643, 125] width 231 height 31
type input "0.00075007"
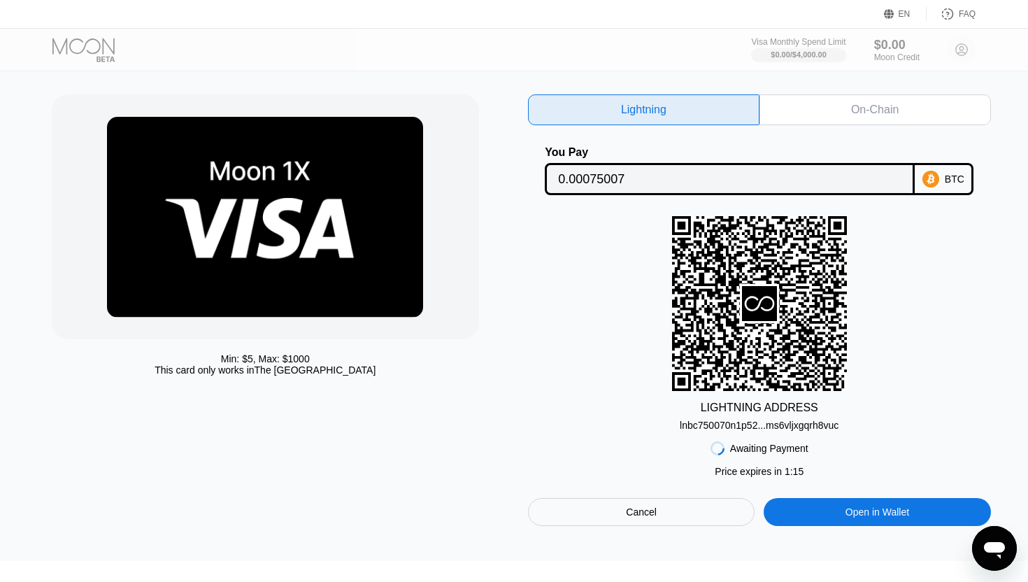
scroll to position [27, 0]
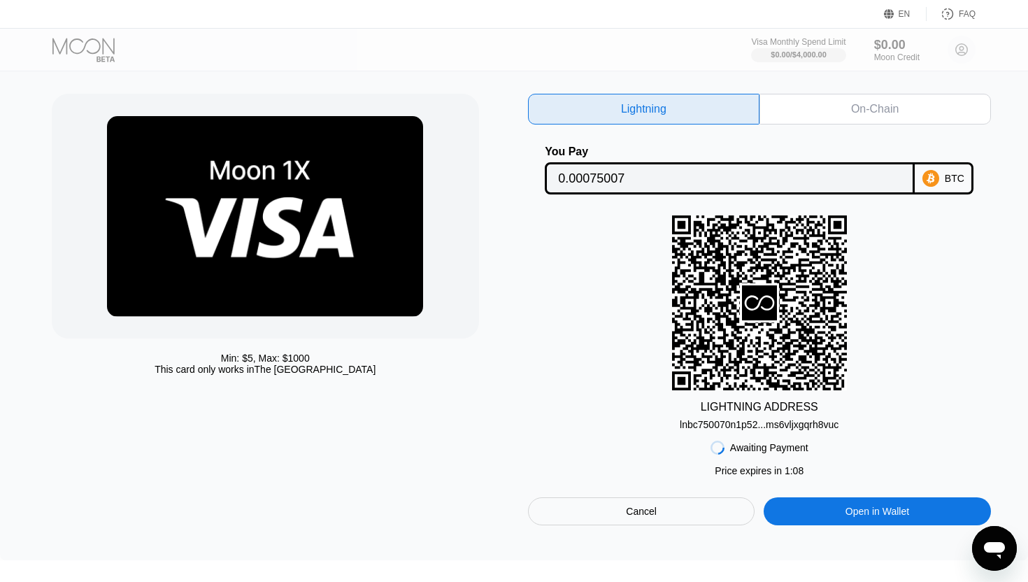
click at [873, 110] on div "On-Chain" at bounding box center [875, 109] width 48 height 14
type input "0.00075020"
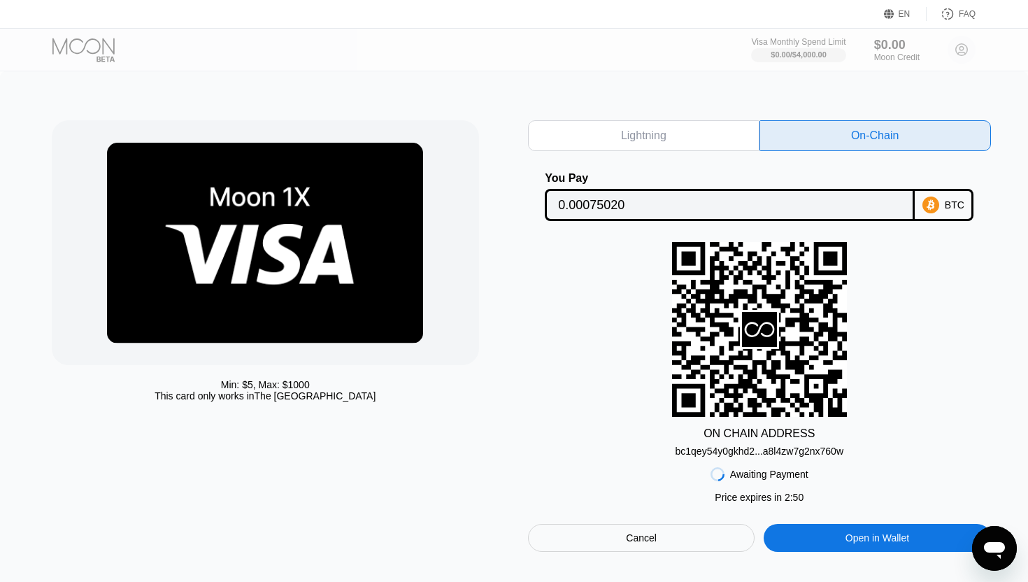
scroll to position [27, 0]
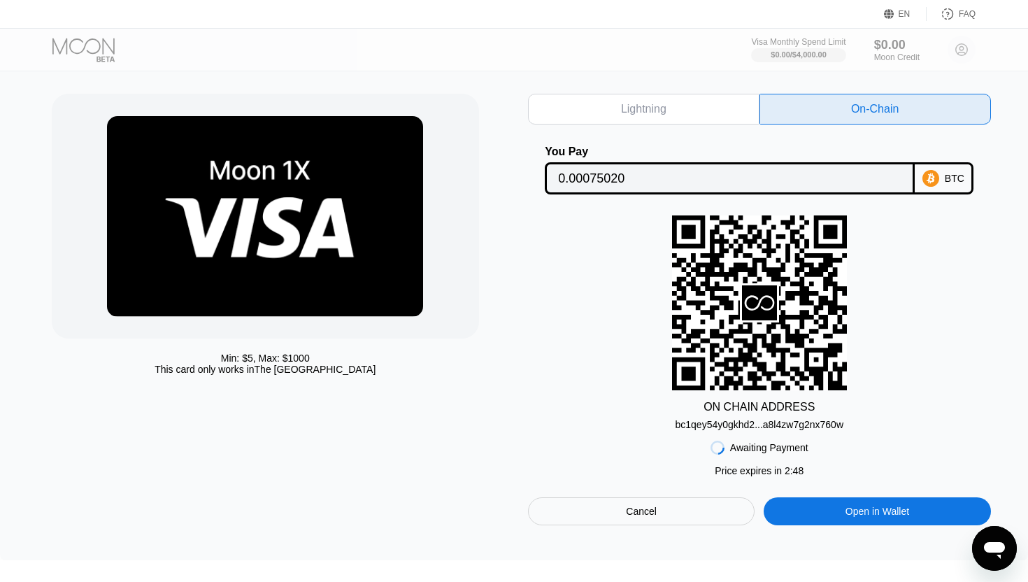
click at [592, 22] on div "EN Language English Save FAQ" at bounding box center [514, 14] width 1028 height 29
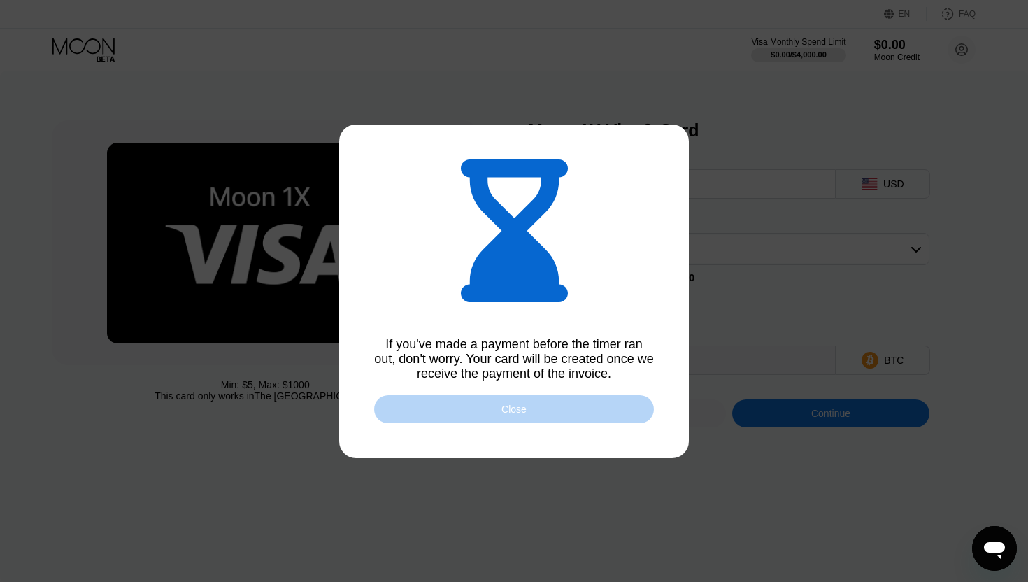
click at [579, 398] on div "Close" at bounding box center [514, 409] width 280 height 28
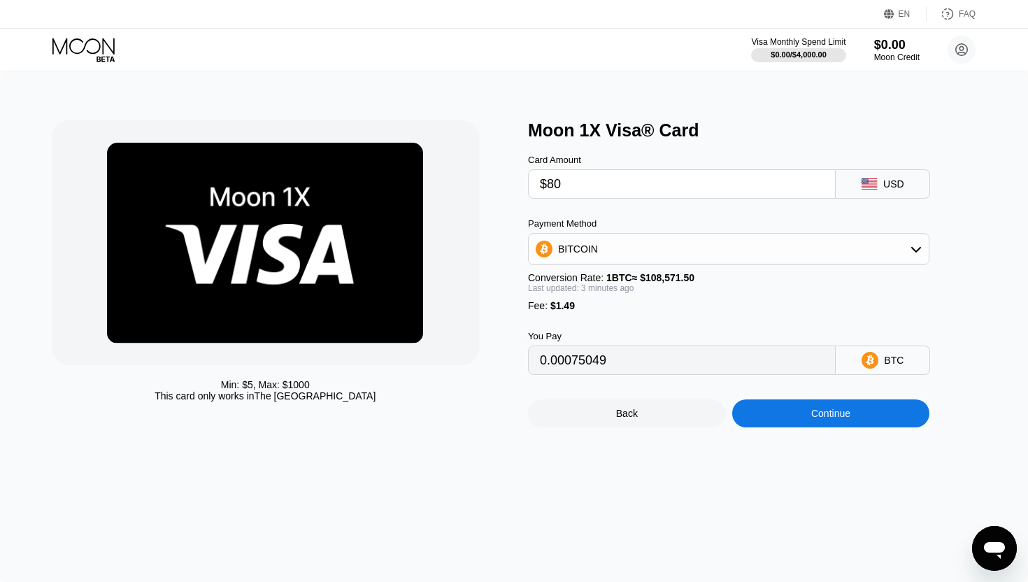
type input "0.00075049"
click at [820, 413] on div "Continue" at bounding box center [830, 413] width 39 height 11
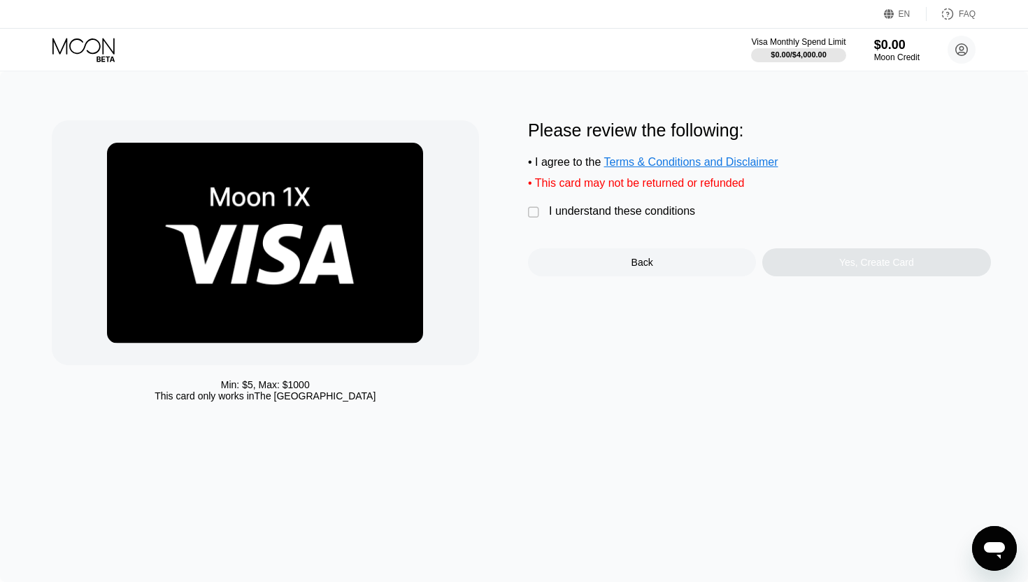
click at [545, 218] on div " I understand these conditions" at bounding box center [615, 212] width 174 height 15
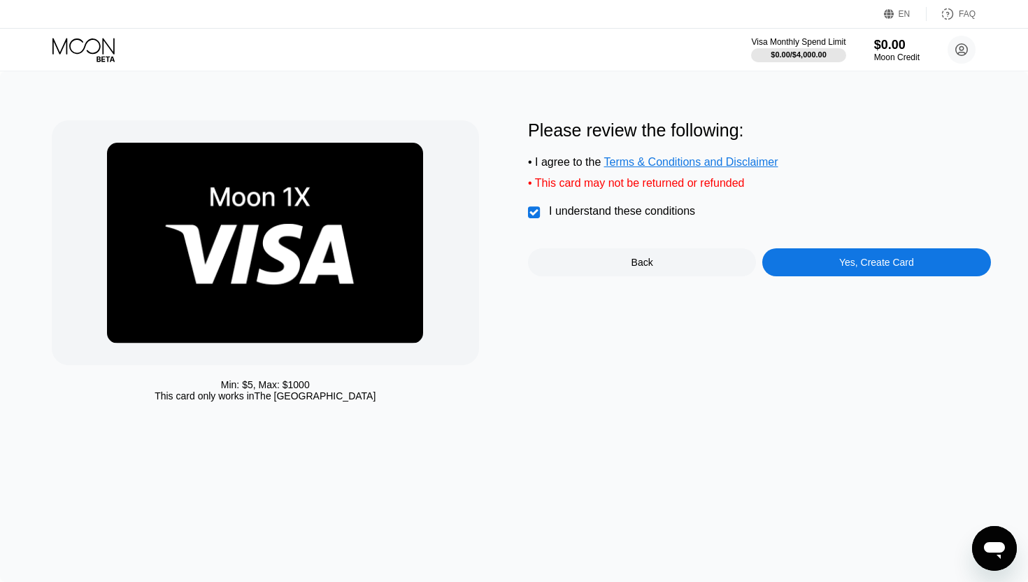
click at [811, 243] on div "Please review the following: • I agree to the Terms & Conditions and Disclaimer…" at bounding box center [759, 198] width 463 height 156
click at [811, 248] on div "Please review the following: • I agree to the Terms & Conditions and Disclaimer…" at bounding box center [759, 198] width 463 height 156
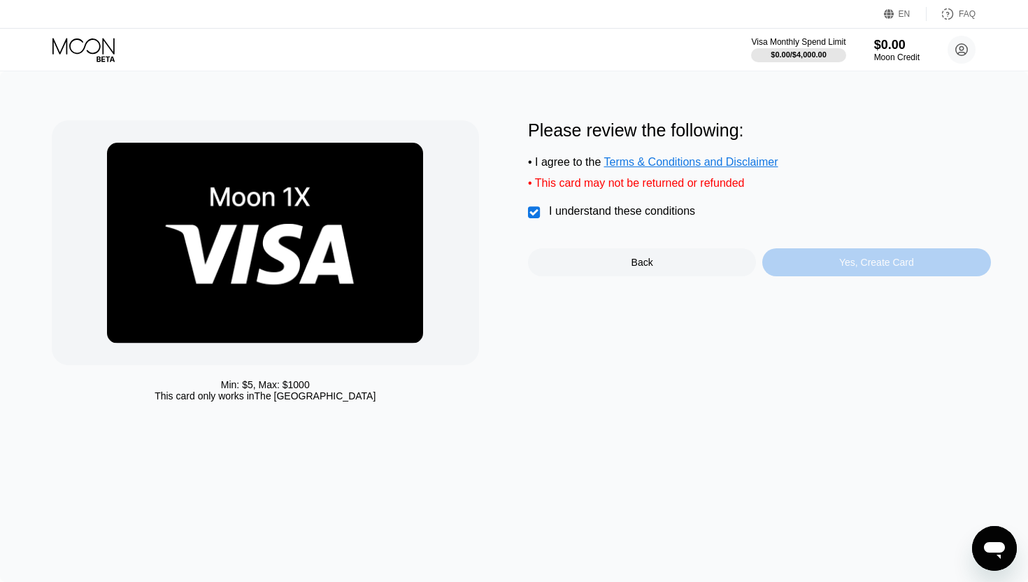
click at [812, 252] on div "Yes, Create Card" at bounding box center [876, 262] width 228 height 28
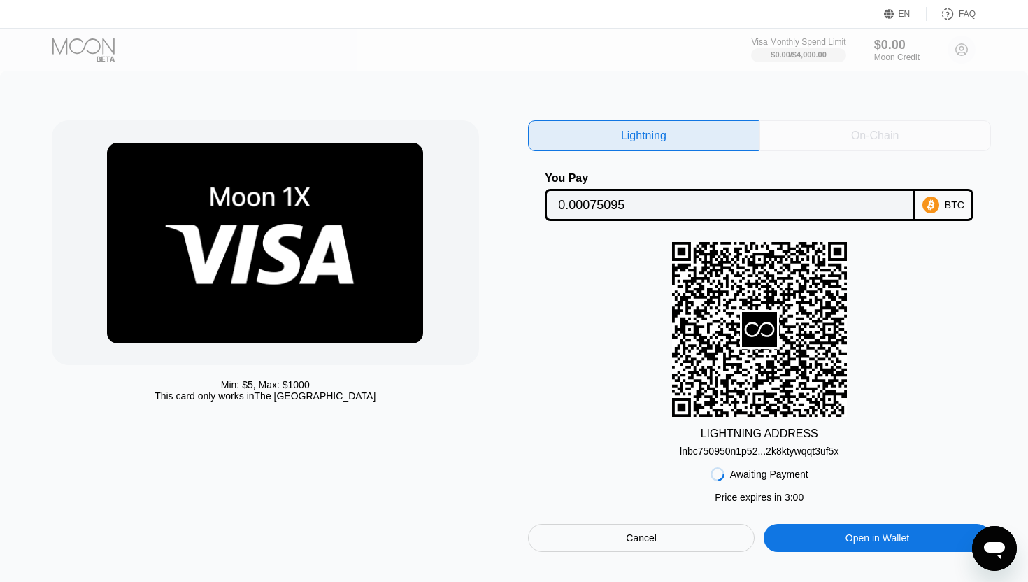
click at [842, 150] on div "On-Chain" at bounding box center [874, 135] width 231 height 31
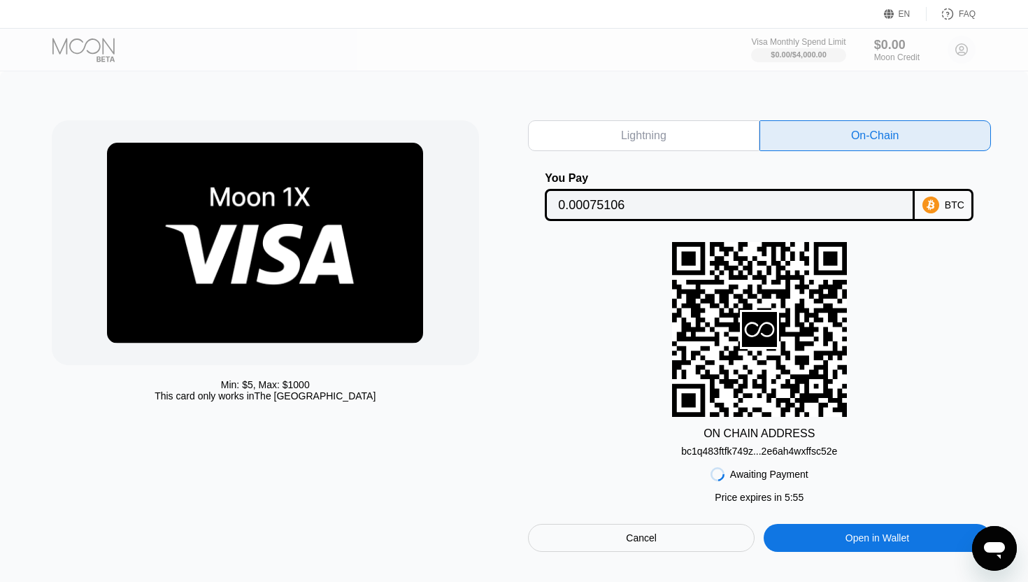
scroll to position [29, 0]
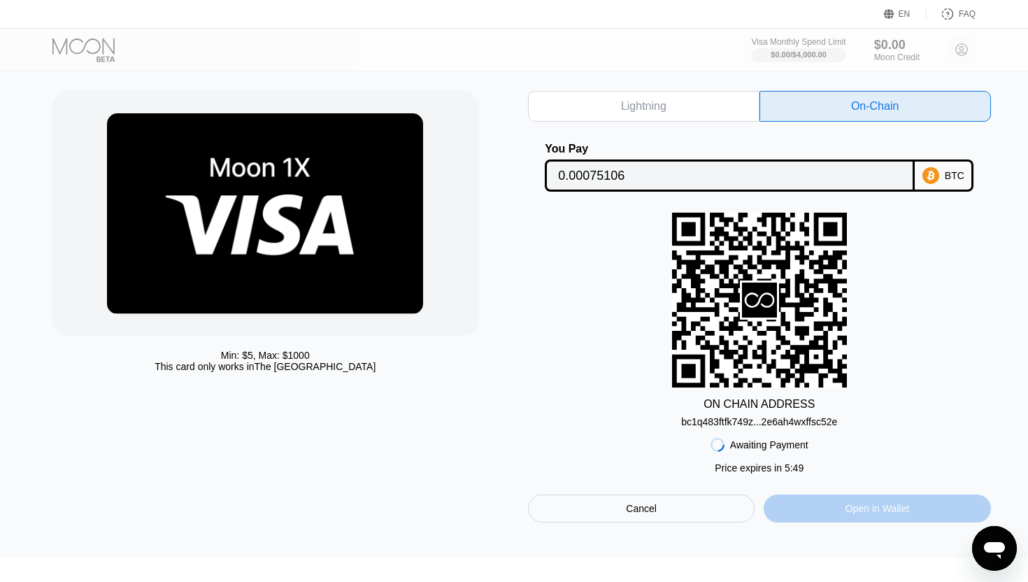
click at [908, 510] on div "Open in Wallet" at bounding box center [878, 508] width 64 height 13
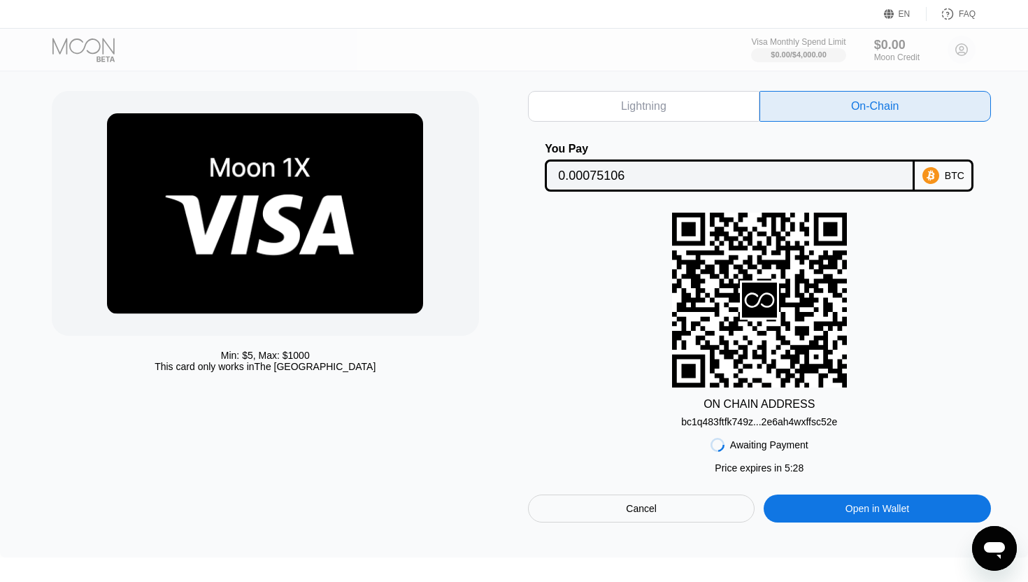
scroll to position [29, 0]
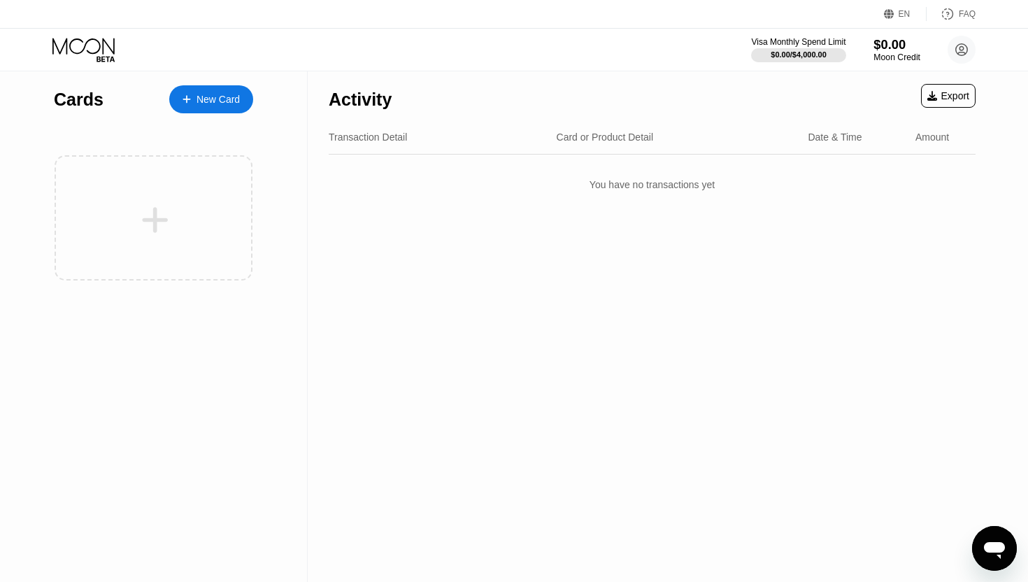
click at [899, 52] on div "Moon Credit" at bounding box center [896, 57] width 47 height 10
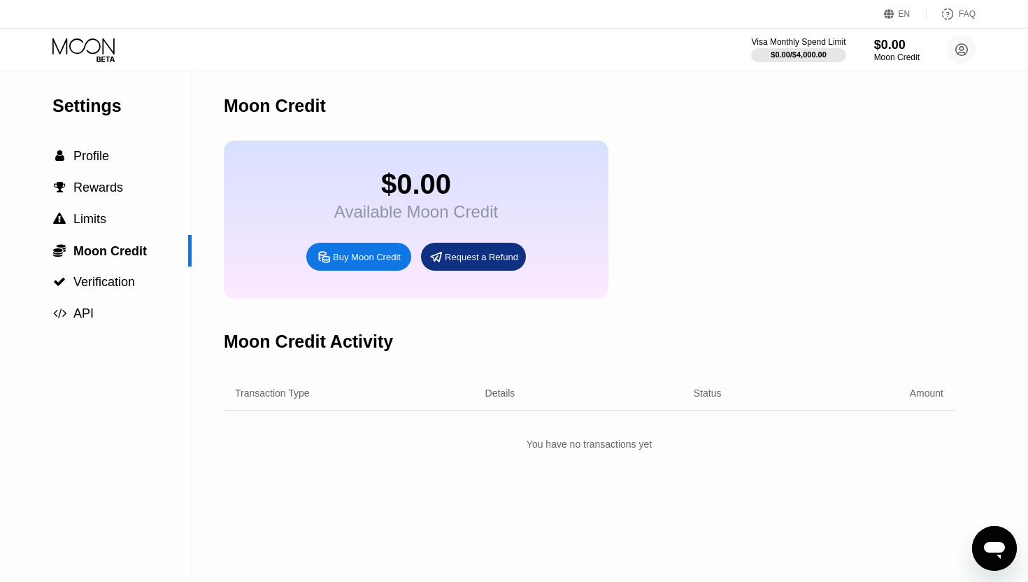
click at [387, 265] on div "Buy Moon Credit" at bounding box center [358, 257] width 105 height 28
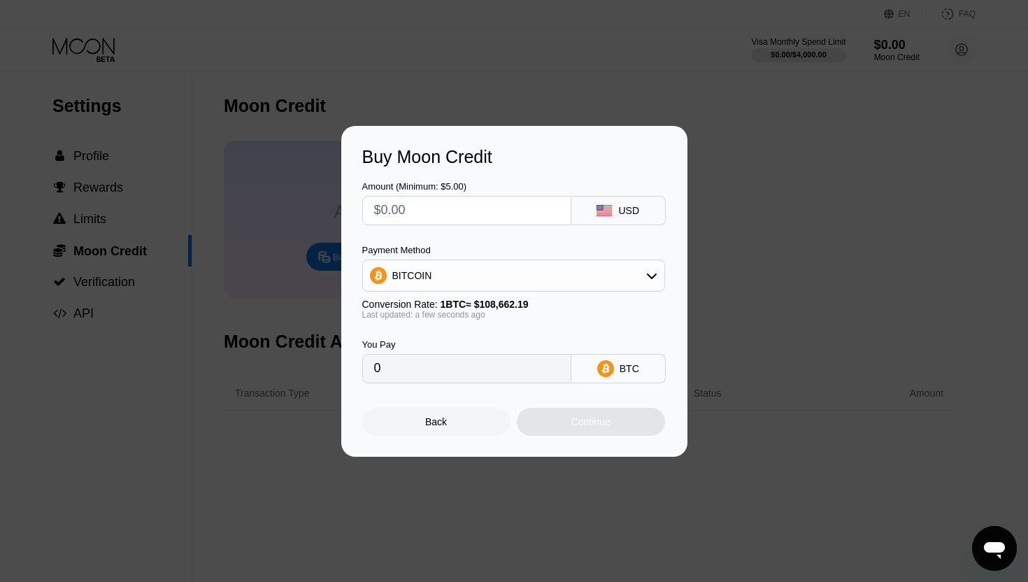
click at [473, 207] on input "text" at bounding box center [466, 211] width 185 height 28
click at [563, 264] on div "BITCOIN" at bounding box center [513, 276] width 301 height 28
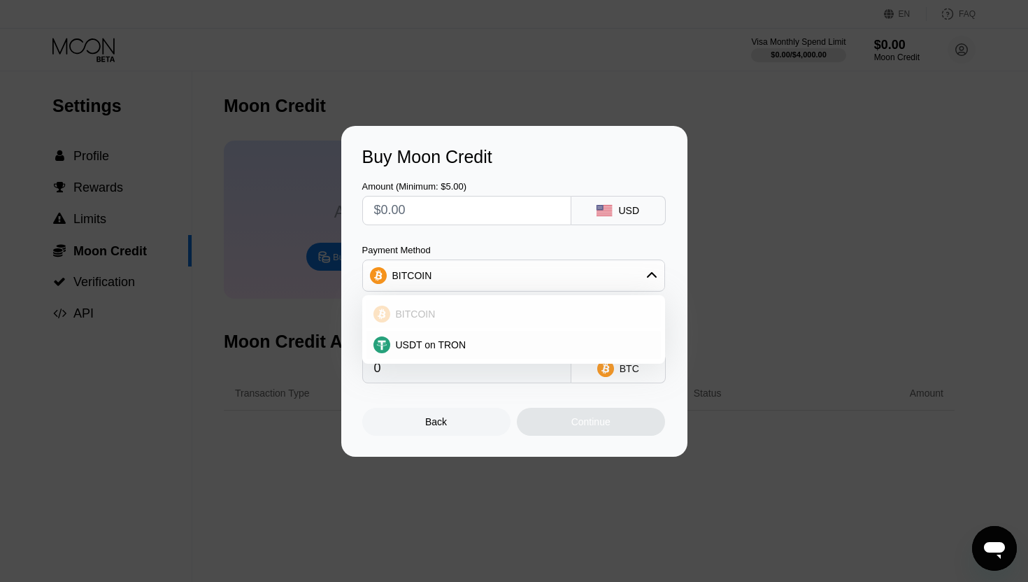
click at [545, 304] on div "BITCOIN" at bounding box center [513, 314] width 294 height 28
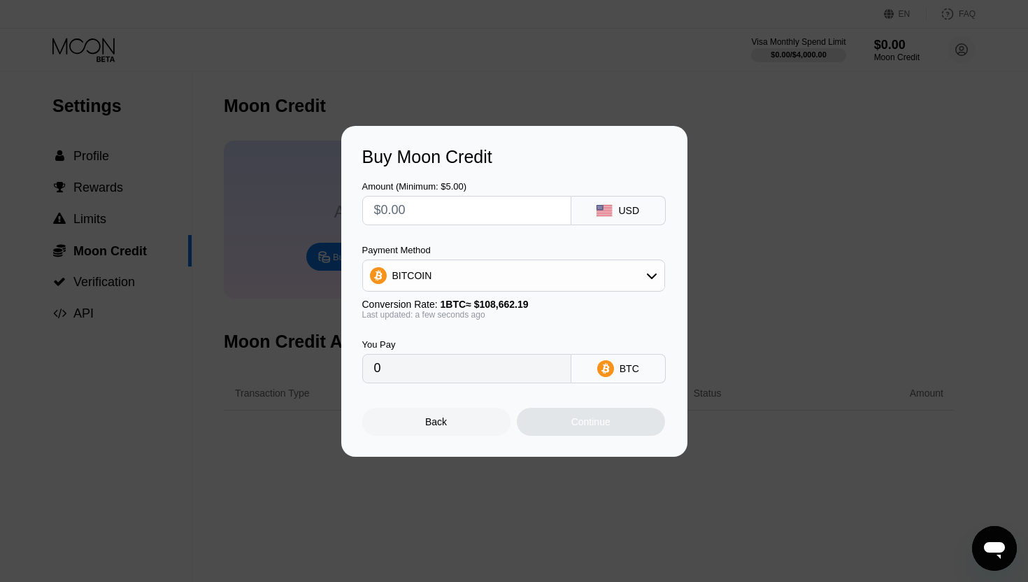
click at [548, 250] on div "Payment Method" at bounding box center [513, 250] width 303 height 10
click at [478, 211] on input "text" at bounding box center [466, 211] width 185 height 28
type input "$1"
type input "0.00000921"
type input "$10"
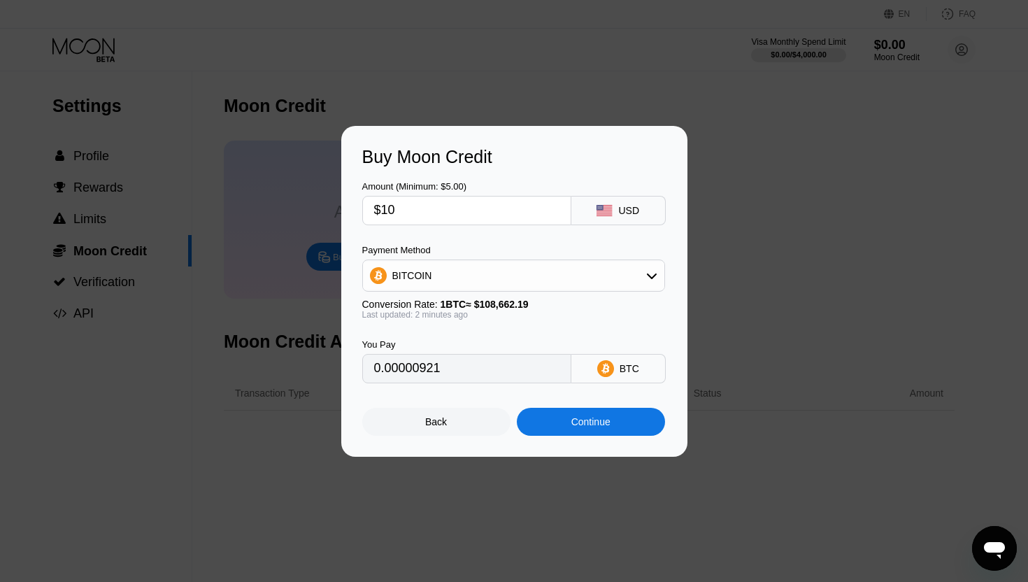
type input "0.00009203"
type input "$10"
click at [573, 408] on div "Continue" at bounding box center [591, 422] width 148 height 28
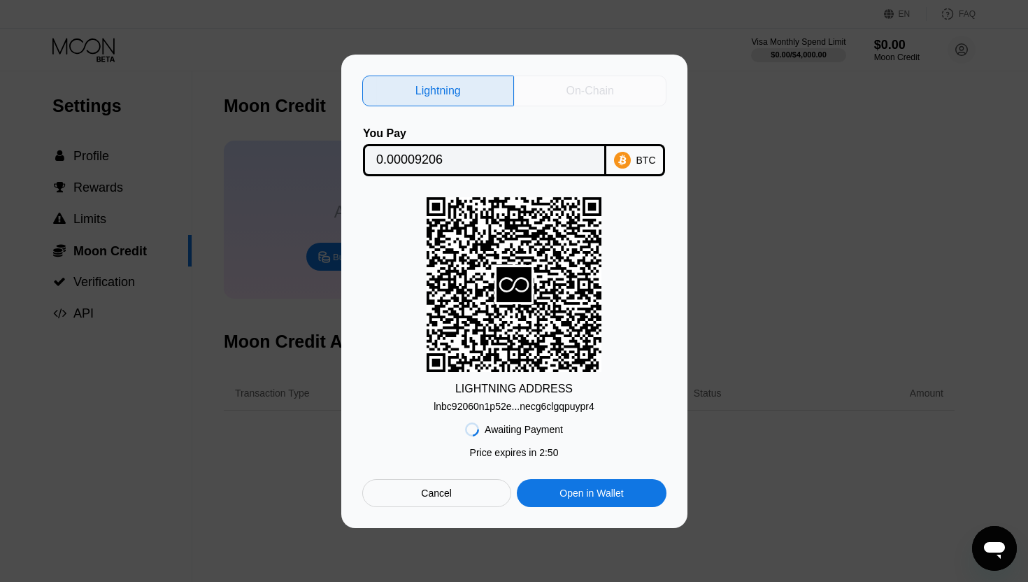
click at [639, 85] on div "On-Chain" at bounding box center [590, 91] width 152 height 31
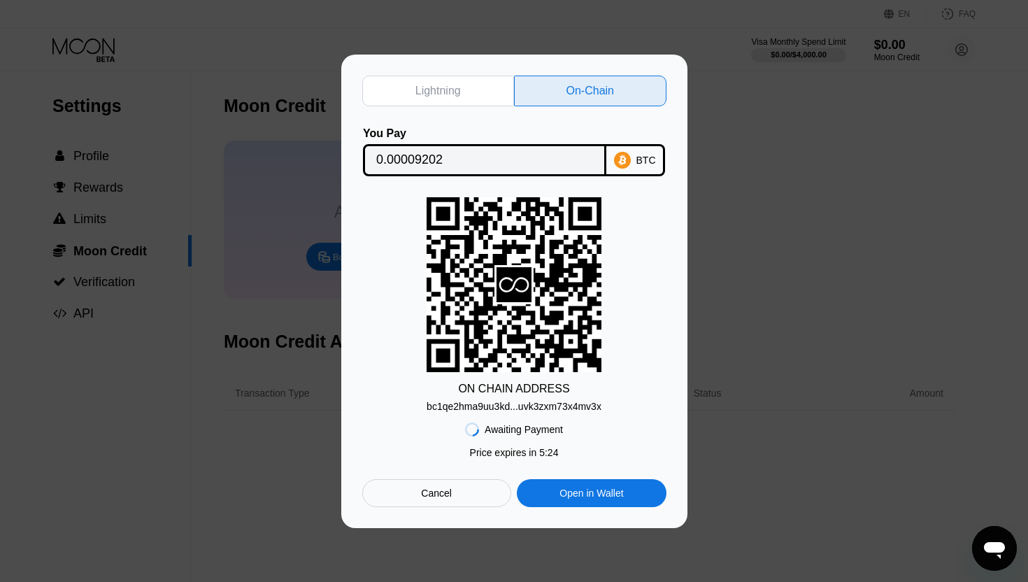
click at [278, 183] on div "Lightning On-Chain You Pay 0.00009202 BTC ON CHAIN ADDRESS bc1qe2hma9uu3kd...uv…" at bounding box center [514, 291] width 1028 height 473
click at [457, 477] on div "Awaiting Payment Price expires in 2 : 46 Price expires in 5 : 23 Cancel Open in…" at bounding box center [514, 459] width 304 height 95
click at [457, 485] on div "Cancel" at bounding box center [436, 493] width 149 height 28
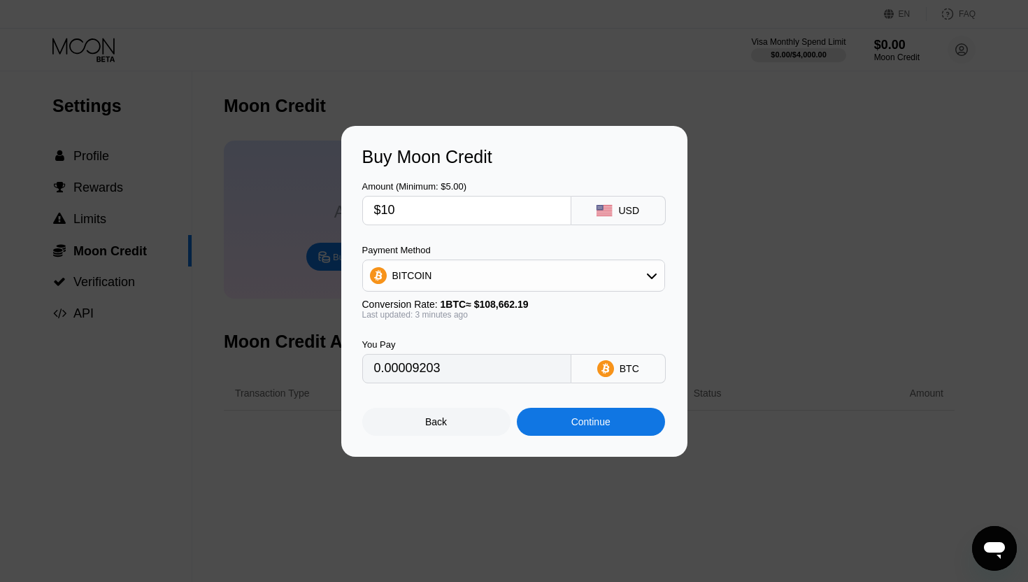
click at [471, 436] on div "Buy Moon Credit Amount (Minimum: $5.00) $10 USD Payment Method BITCOIN Conversi…" at bounding box center [514, 291] width 346 height 331
click at [466, 425] on div "Back" at bounding box center [436, 422] width 148 height 28
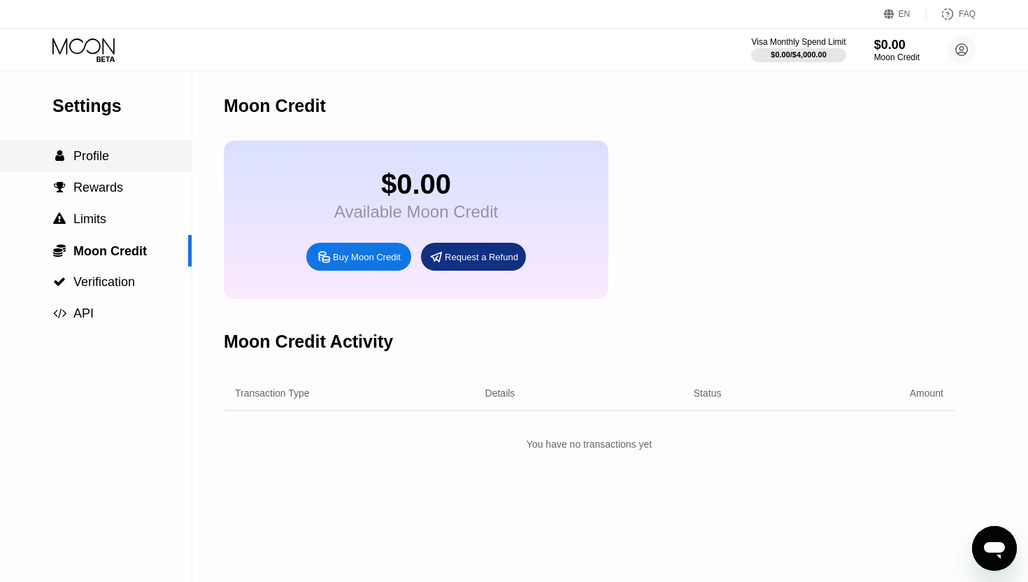
click at [75, 150] on span "Profile" at bounding box center [91, 156] width 36 height 14
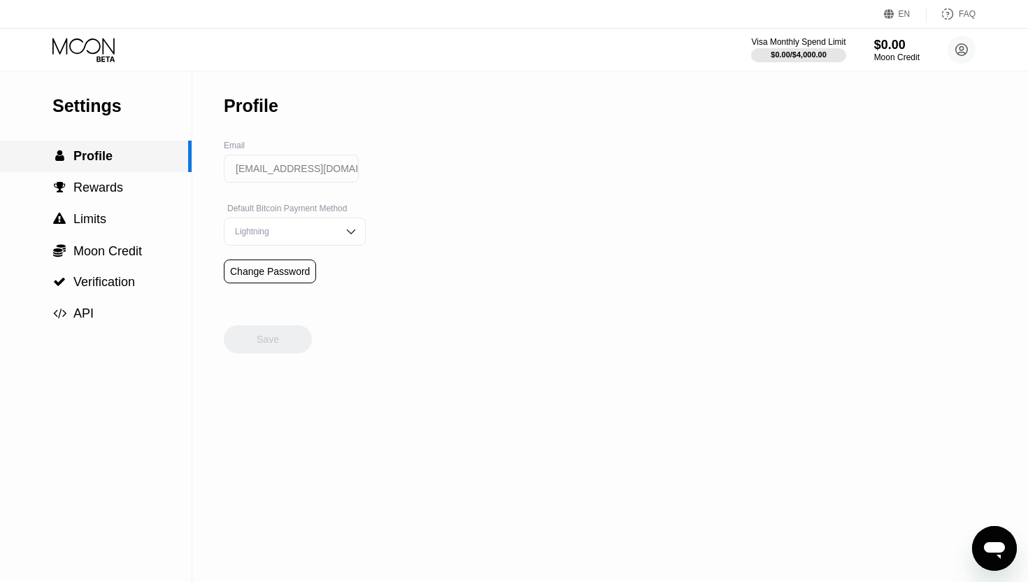
click at [95, 156] on span "Profile" at bounding box center [92, 156] width 39 height 14
click at [110, 252] on span "Moon Credit" at bounding box center [107, 251] width 69 height 14
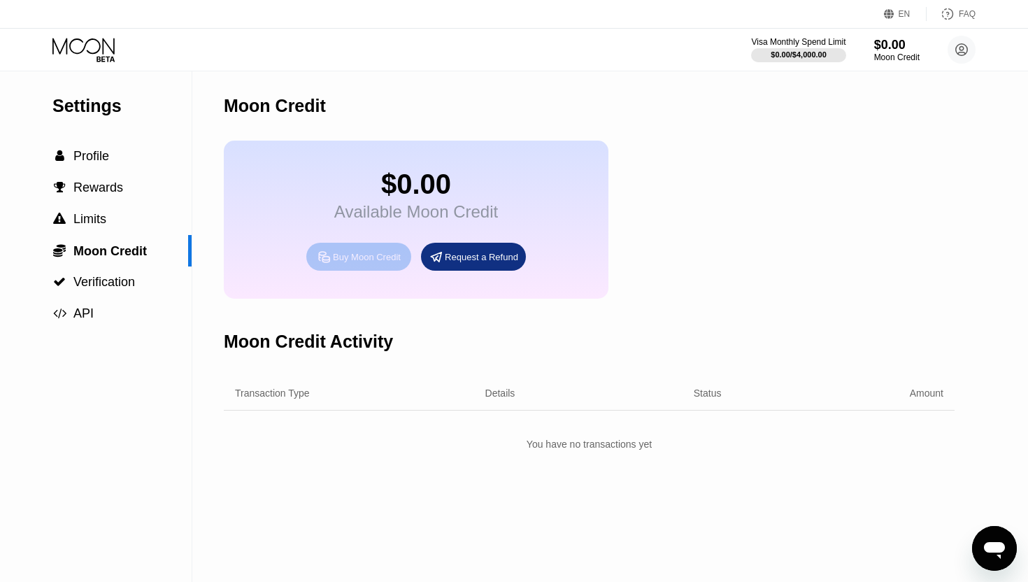
click at [336, 266] on div "Buy Moon Credit" at bounding box center [358, 257] width 105 height 28
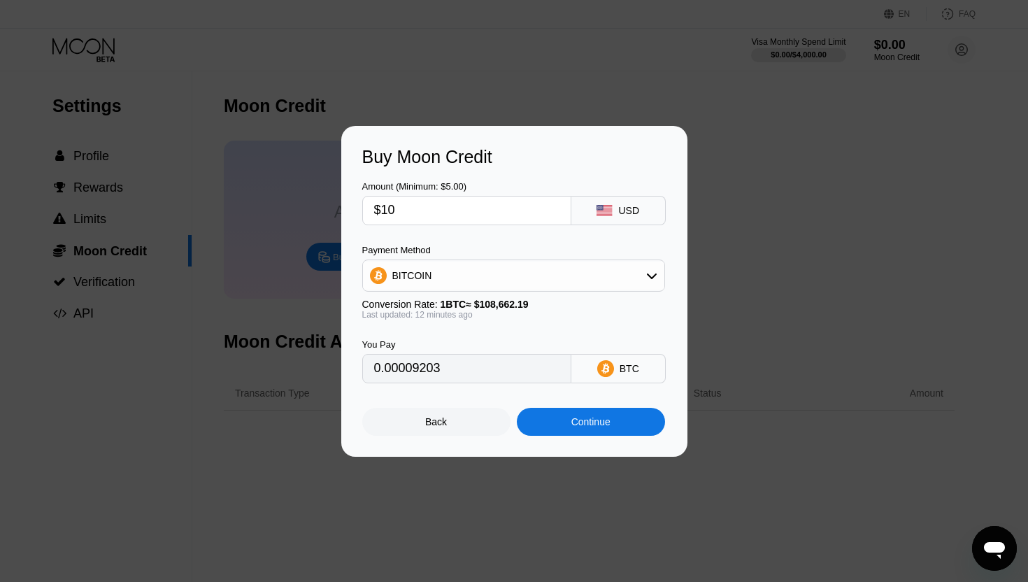
type input "0.00009205"
click at [463, 413] on div "Back" at bounding box center [436, 422] width 148 height 28
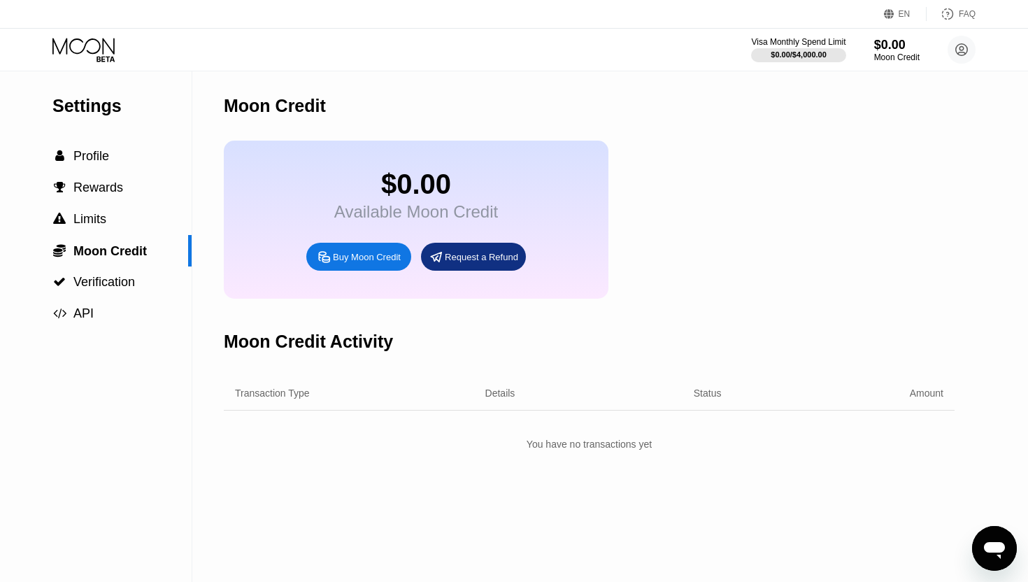
click at [390, 263] on div "Buy Moon Credit" at bounding box center [367, 257] width 68 height 12
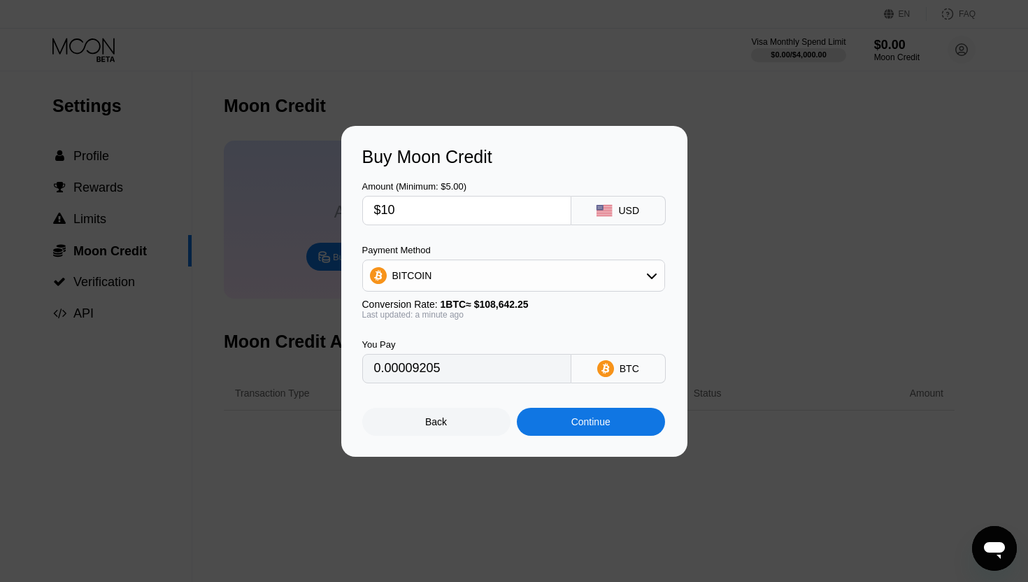
click at [595, 297] on div "Payment Method BITCOIN Conversion Rate: 1 BTC ≈ $108,642.25 Last updated: a min…" at bounding box center [513, 282] width 303 height 75
click at [609, 285] on div "BITCOIN" at bounding box center [513, 276] width 301 height 28
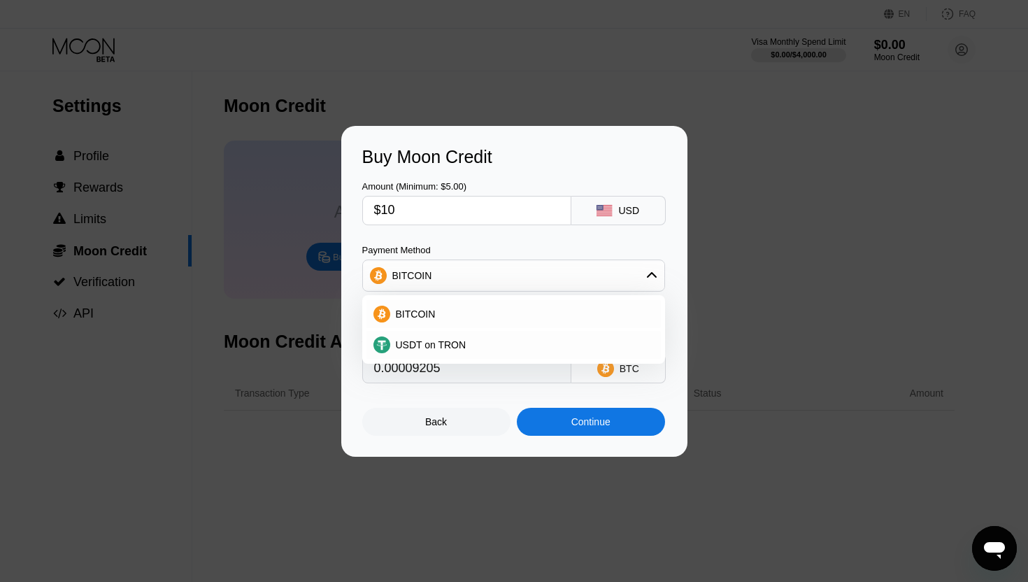
click at [590, 245] on div "Payment Method" at bounding box center [513, 250] width 303 height 10
click at [573, 233] on div "Amount (Minimum: $5.00) $10 USD Payment Method BITCOIN BITCOIN USDT on TRON Con…" at bounding box center [514, 275] width 304 height 216
click at [594, 240] on div "Amount (Minimum: $5.00) $10 USD Payment Method BITCOIN BITCOIN USDT on TRON Con…" at bounding box center [514, 275] width 304 height 216
click at [634, 262] on div "BITCOIN" at bounding box center [513, 276] width 301 height 28
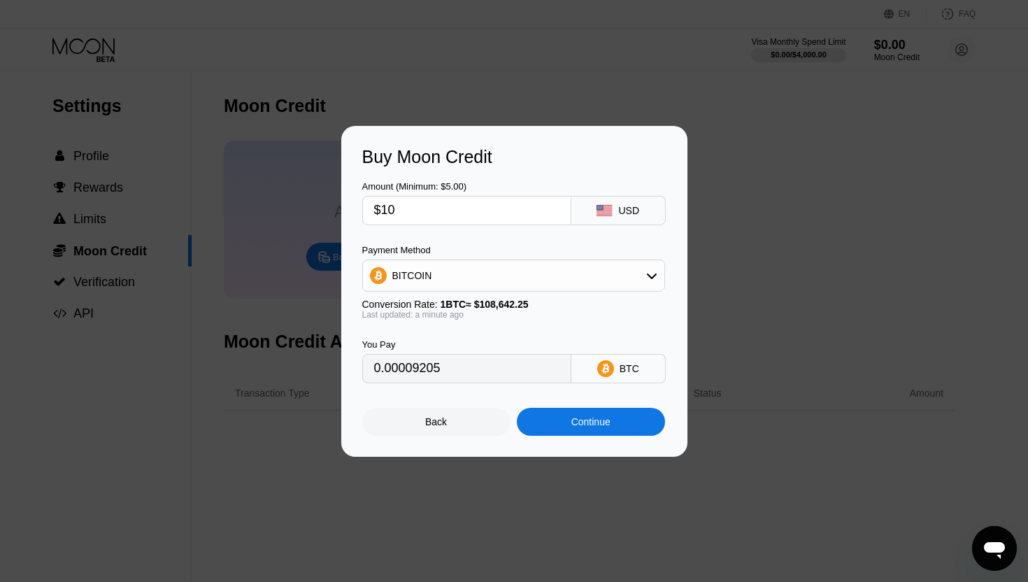
click at [594, 95] on div at bounding box center [514, 291] width 1028 height 582
click at [434, 418] on div "Back" at bounding box center [436, 421] width 22 height 11
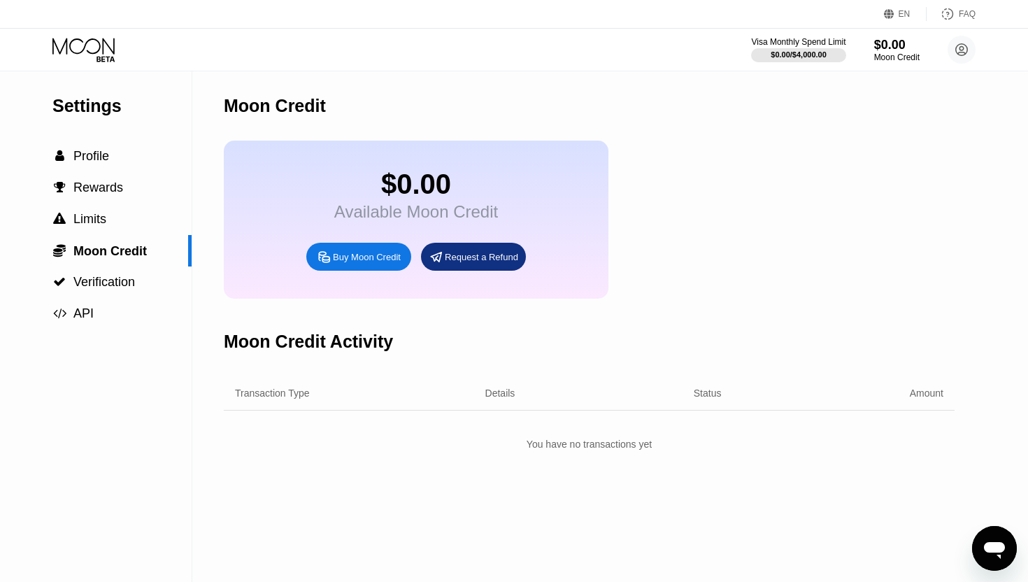
click at [322, 262] on icon at bounding box center [324, 256] width 10 height 10
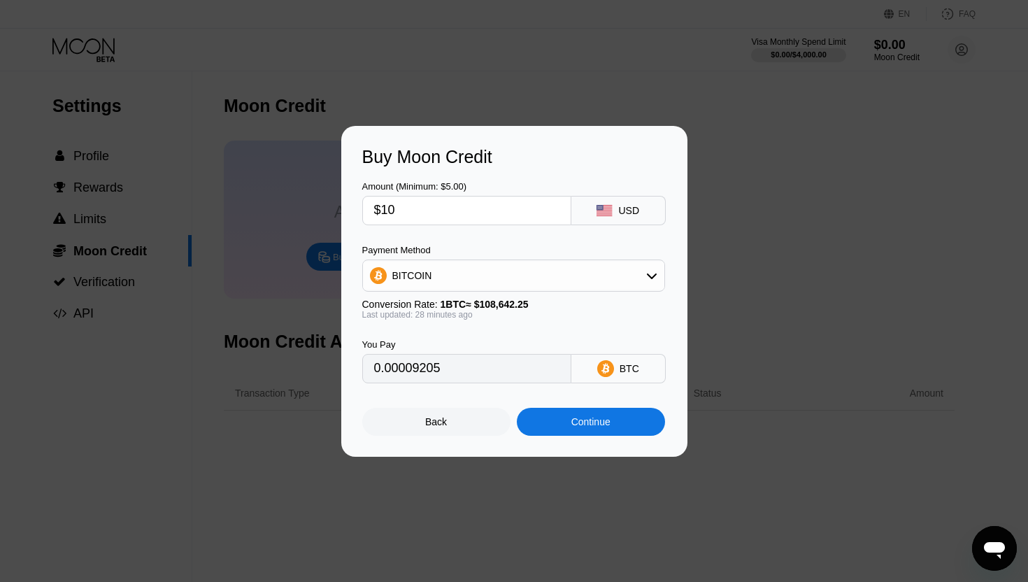
type input "0.00009152"
click at [477, 215] on input "$10" at bounding box center [466, 211] width 185 height 28
type input "$1"
type input "0.00000916"
type input "0"
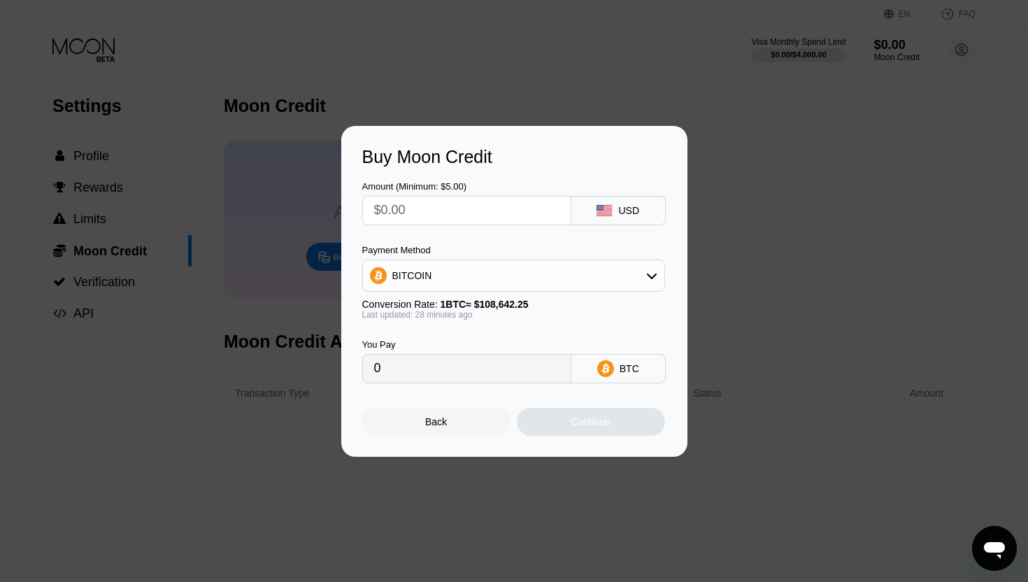
type input "$9"
type input "0.00008237"
type input "$90"
type input "0.00082368"
type input "$90"
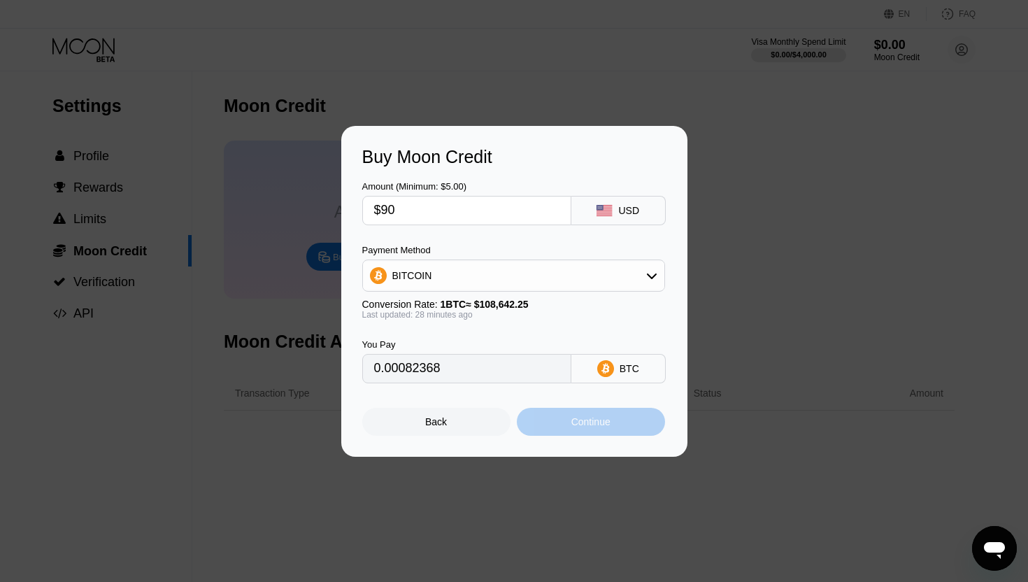
click at [569, 426] on div "Continue" at bounding box center [591, 422] width 148 height 28
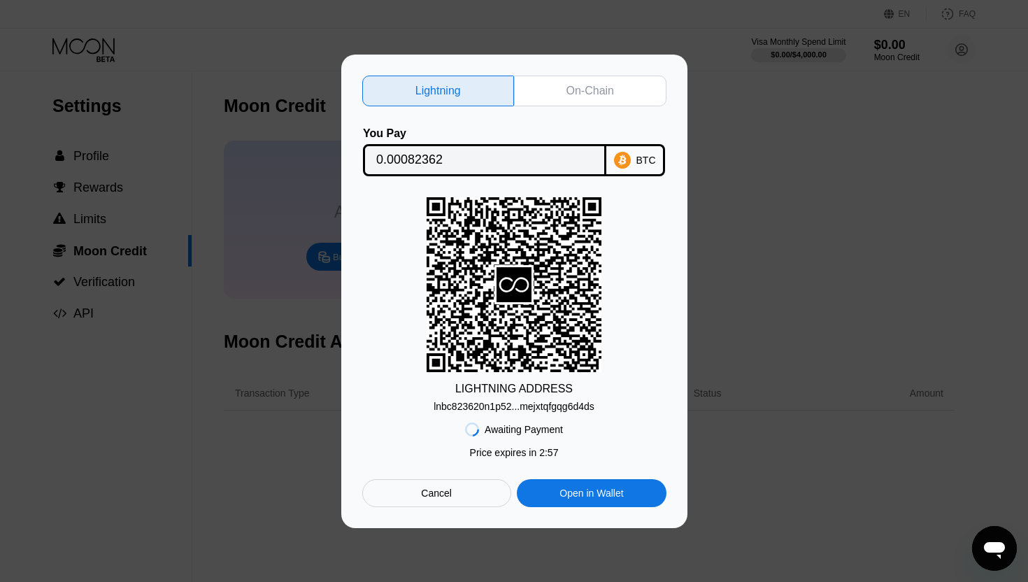
click at [609, 78] on div "On-Chain" at bounding box center [590, 91] width 152 height 31
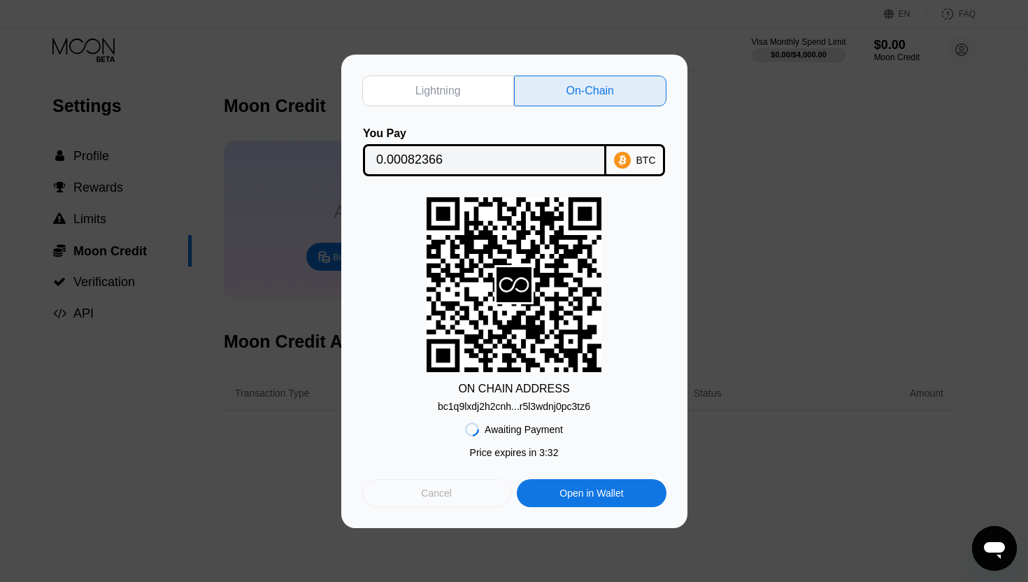
click at [489, 493] on div "Cancel" at bounding box center [436, 493] width 149 height 28
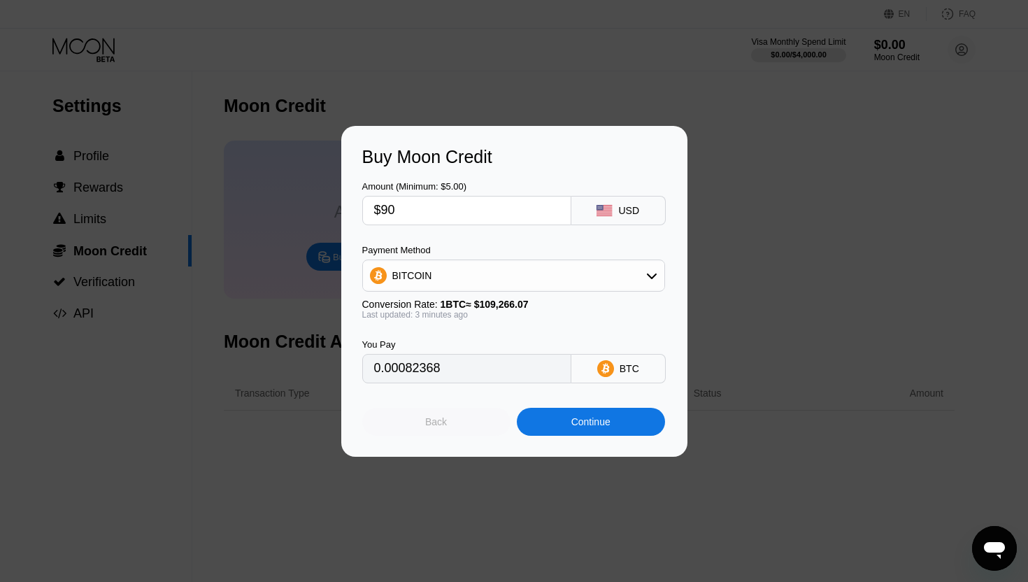
click at [476, 410] on div "Back" at bounding box center [436, 422] width 148 height 28
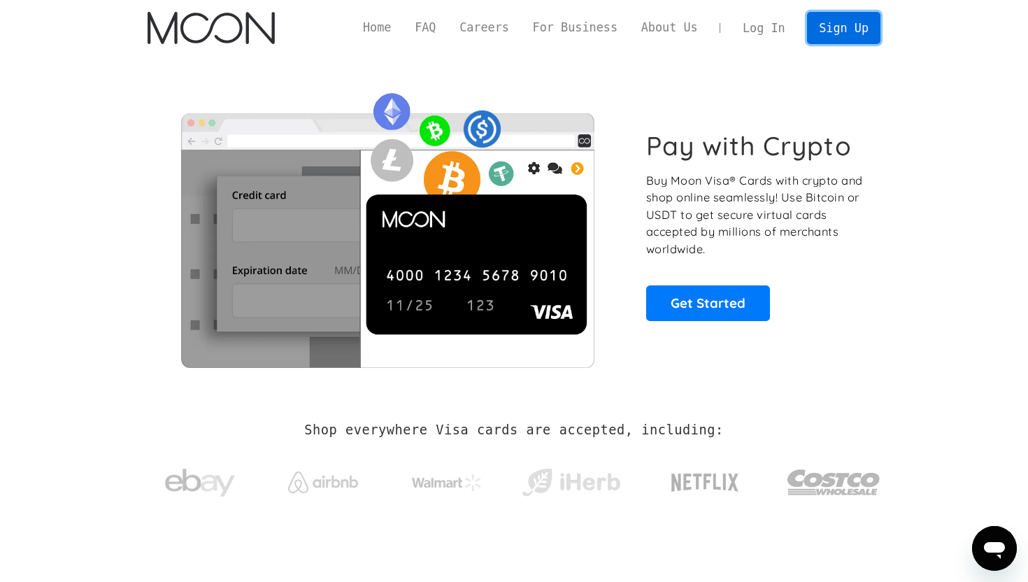
click at [827, 20] on link "Sign Up" at bounding box center [843, 27] width 73 height 31
click at [774, 23] on link "Log In" at bounding box center [764, 28] width 66 height 31
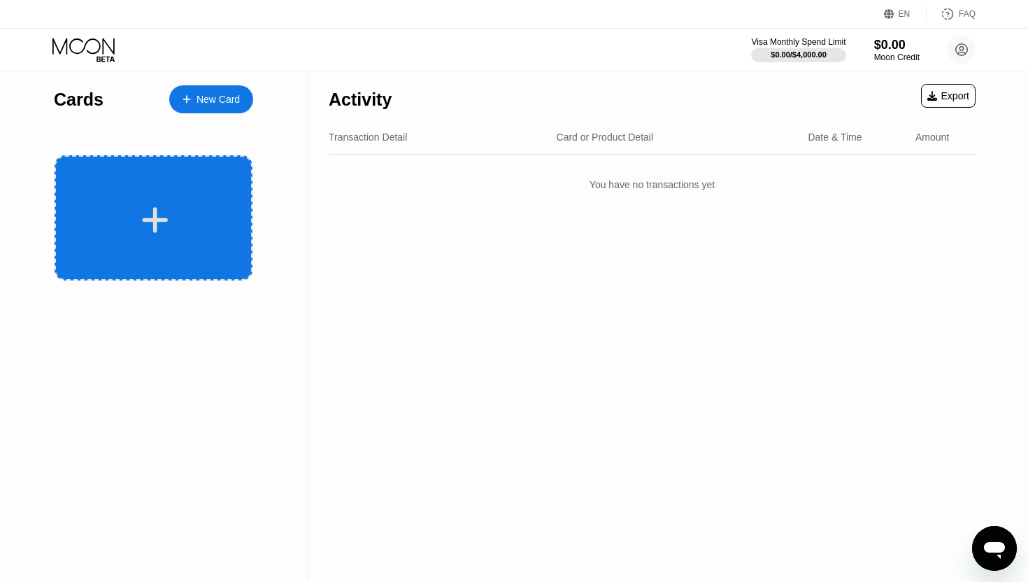
click at [181, 201] on div at bounding box center [154, 217] width 198 height 125
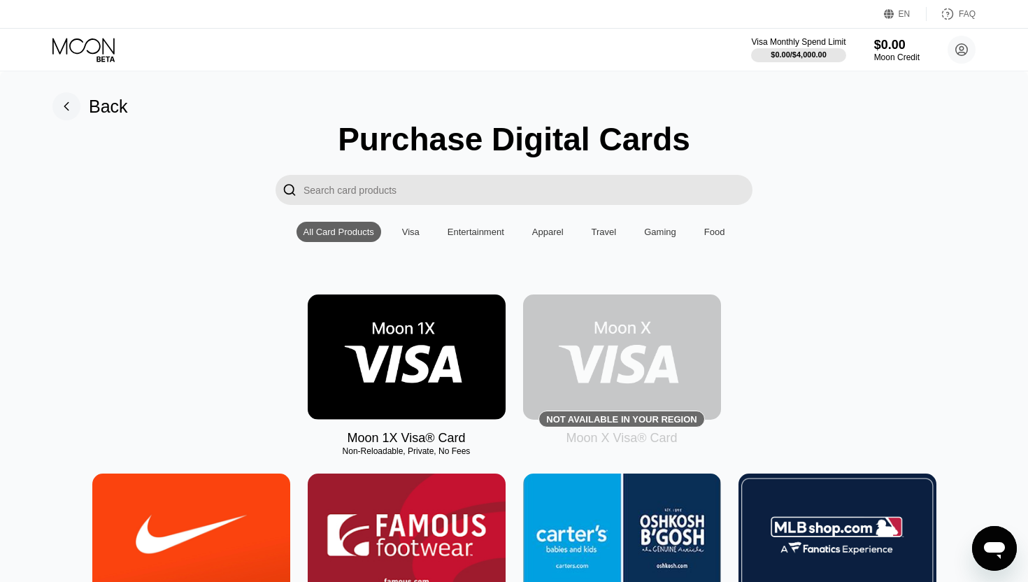
scroll to position [63, 0]
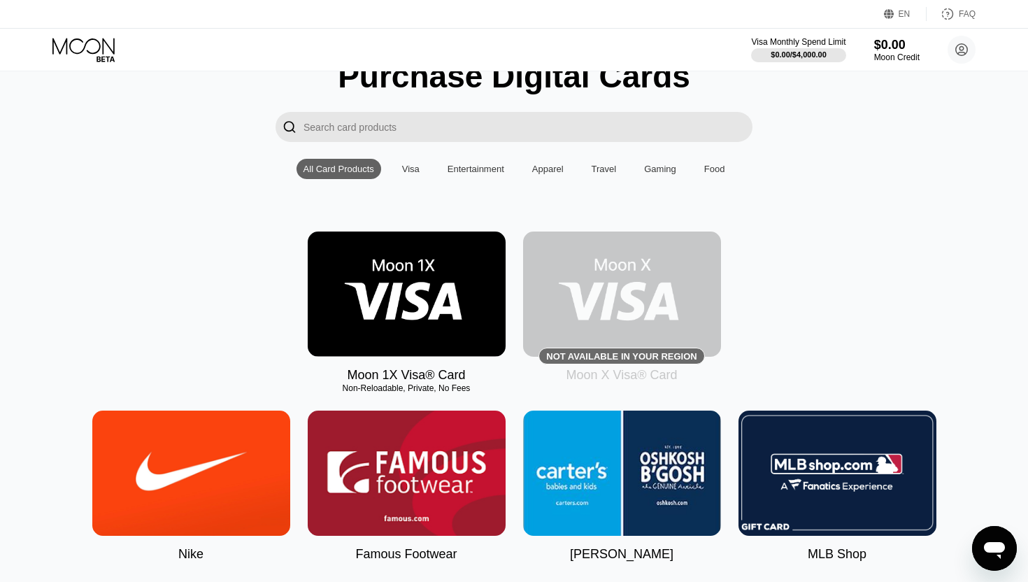
click at [425, 312] on img at bounding box center [407, 293] width 198 height 125
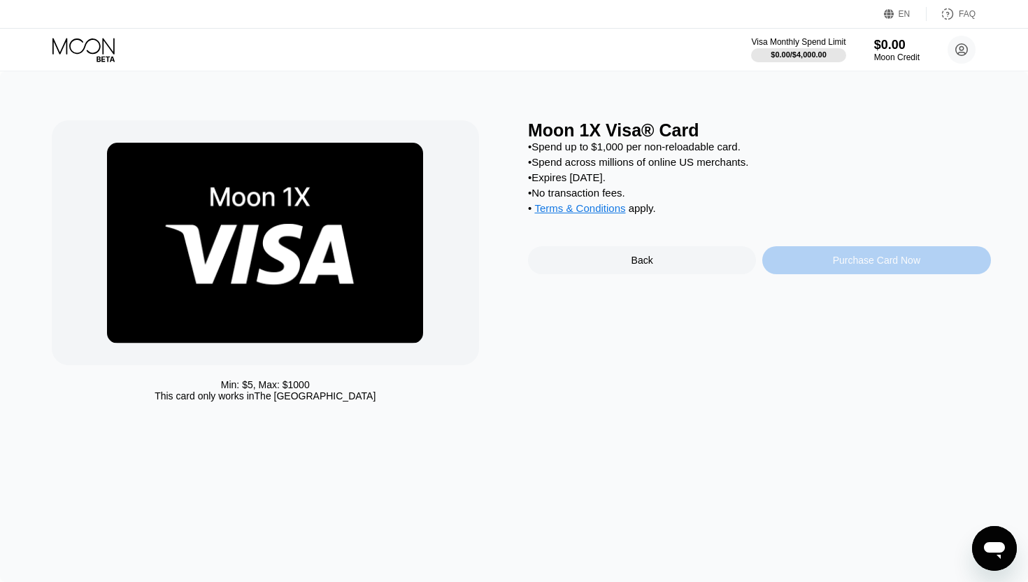
click at [805, 262] on div "Purchase Card Now" at bounding box center [876, 260] width 228 height 28
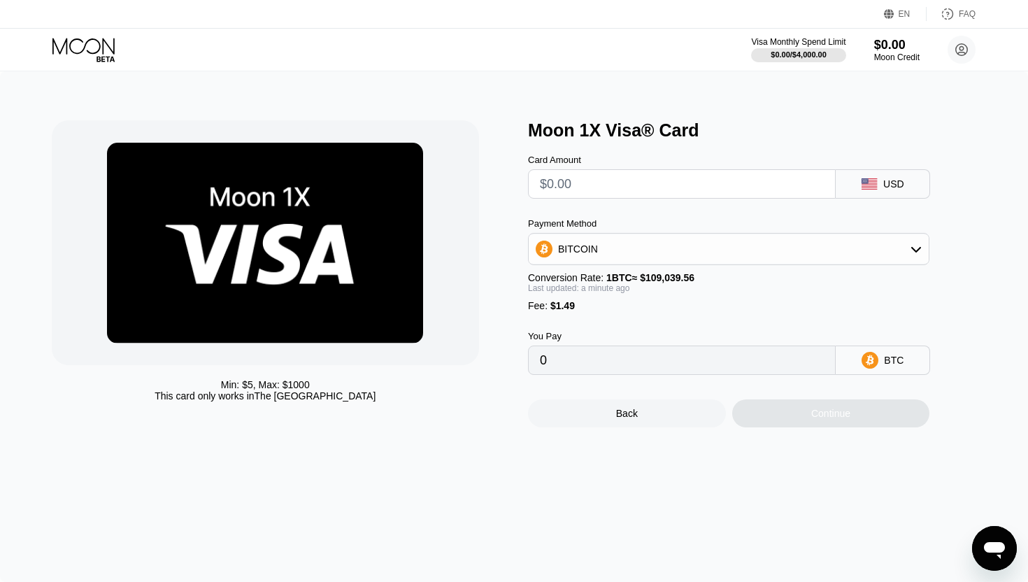
click at [743, 180] on input "text" at bounding box center [682, 184] width 284 height 28
type input "$9"
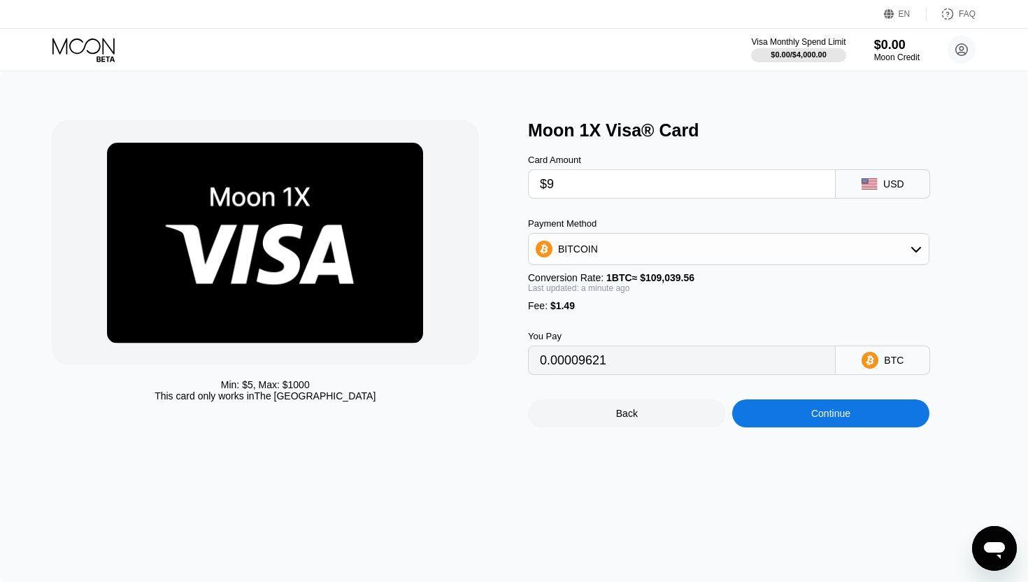
type input "0.00009621"
type input "$90"
type input "0.00083906"
type input "$90"
click at [808, 408] on div "Continue" at bounding box center [831, 413] width 198 height 28
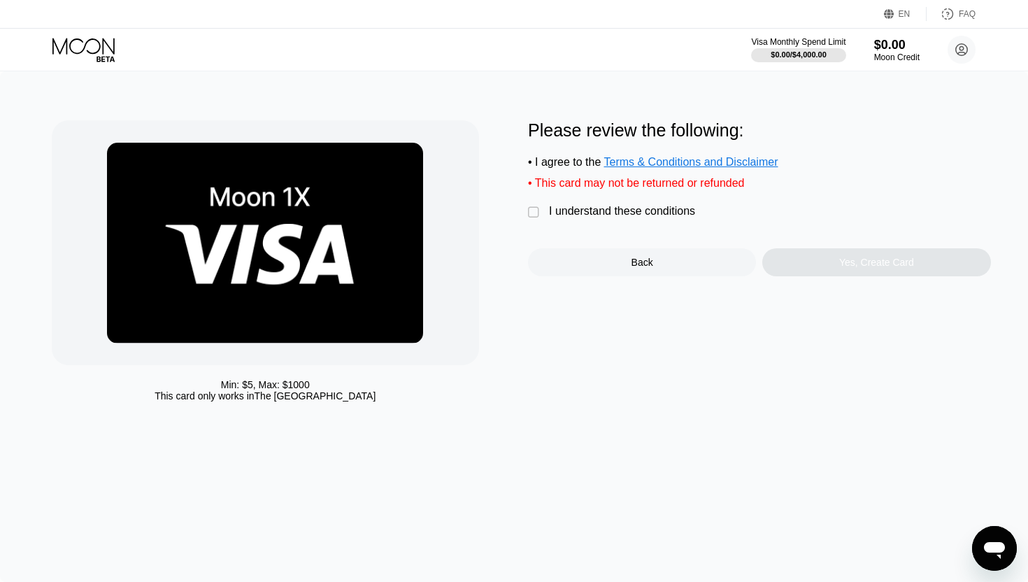
click at [536, 215] on div "" at bounding box center [535, 213] width 14 height 14
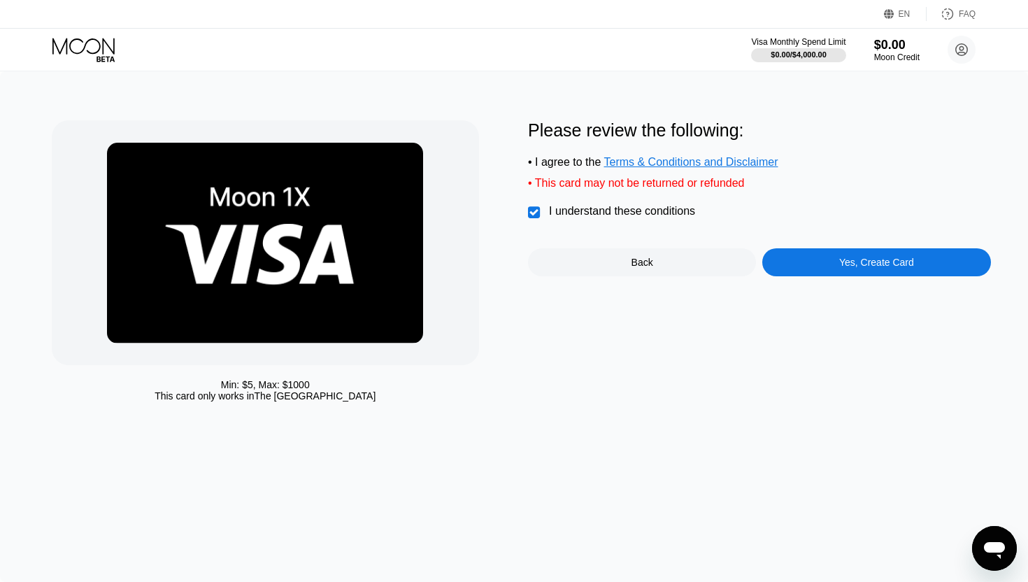
click at [783, 250] on div "Please review the following: • I agree to the Terms & Conditions and Disclaimer…" at bounding box center [759, 198] width 463 height 156
click at [783, 250] on div "Yes, Create Card" at bounding box center [876, 262] width 228 height 28
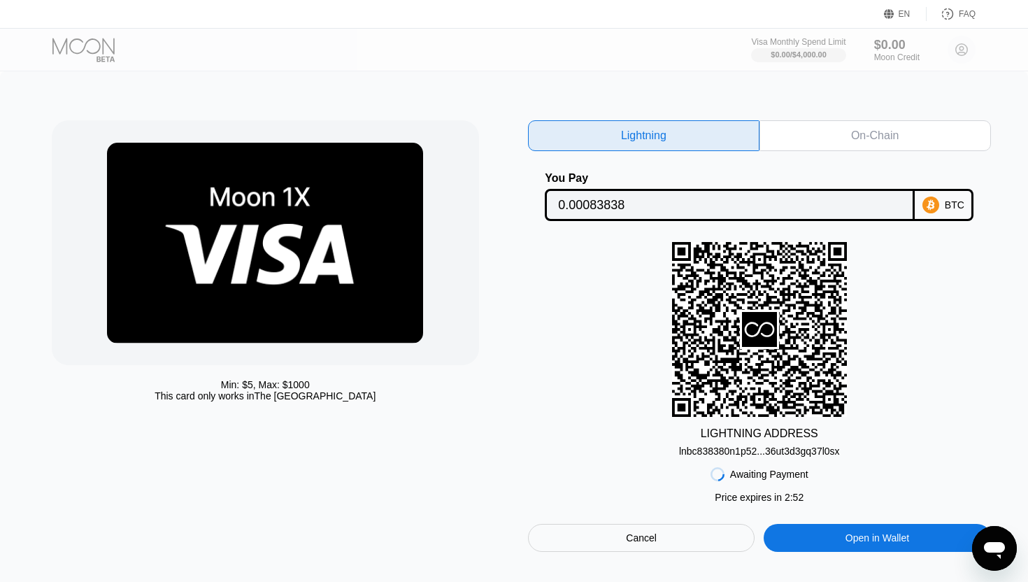
click at [902, 129] on div "On-Chain" at bounding box center [874, 135] width 231 height 31
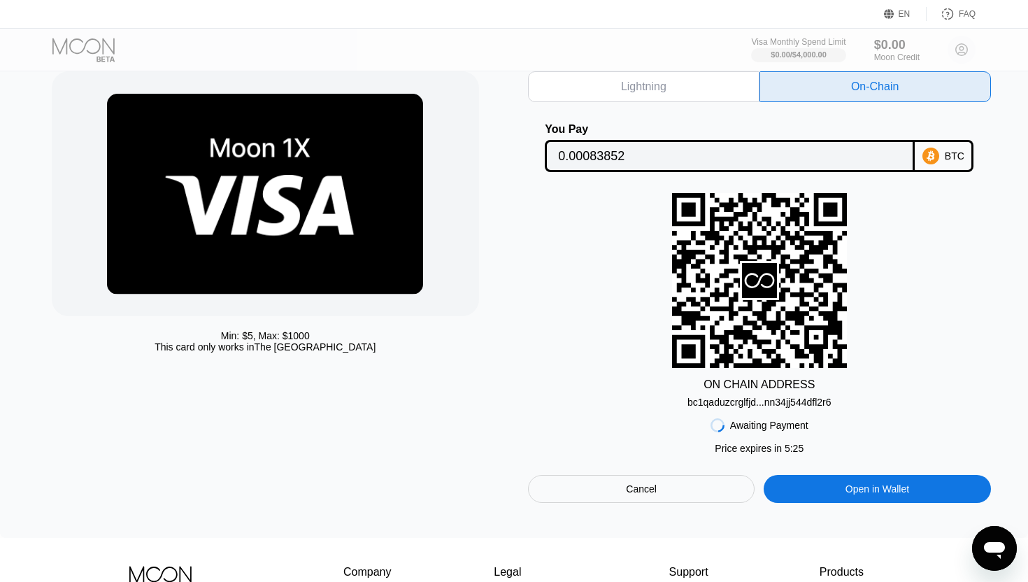
scroll to position [85, 0]
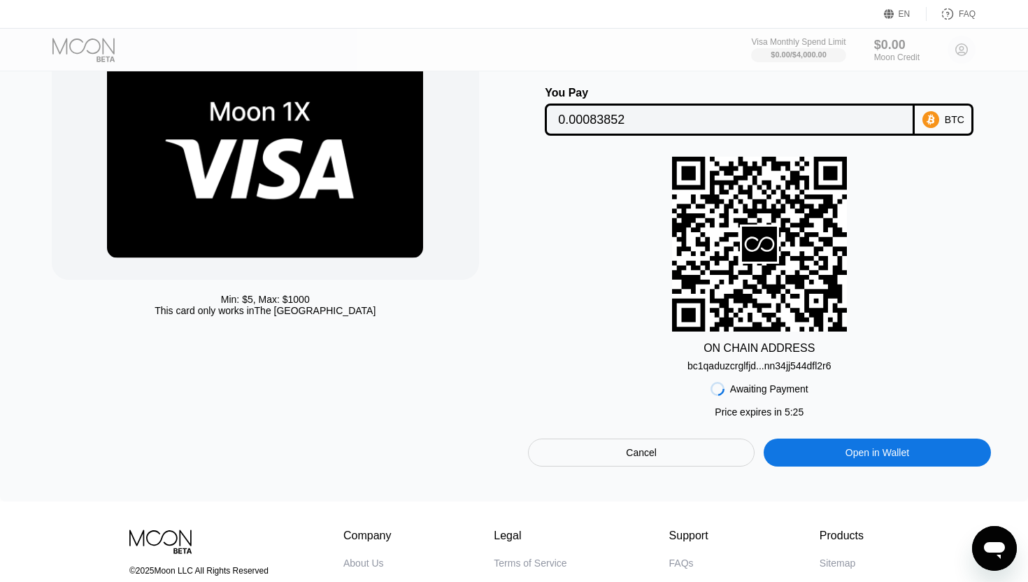
click at [943, 450] on div "Open in Wallet" at bounding box center [877, 452] width 227 height 28
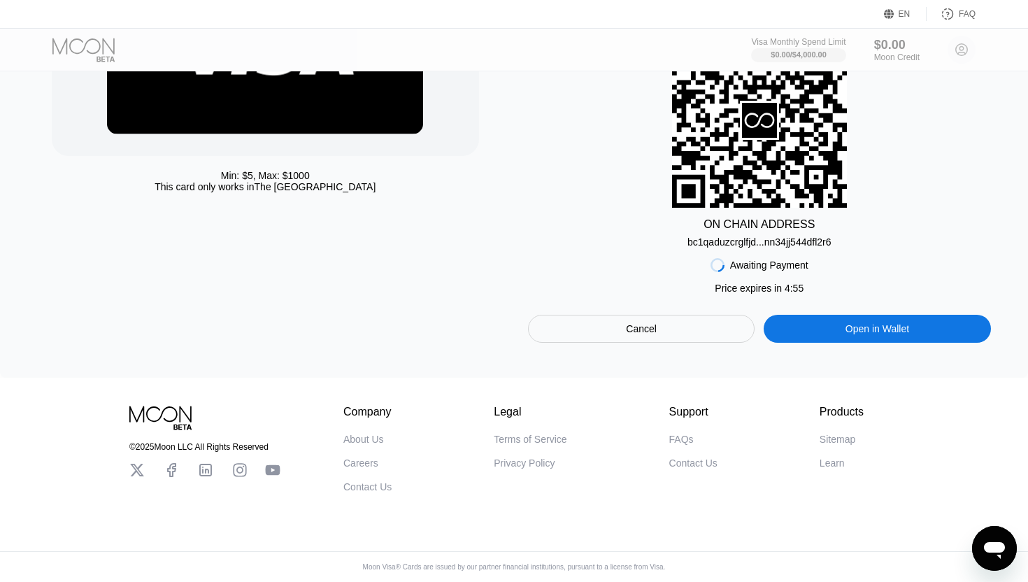
scroll to position [0, 0]
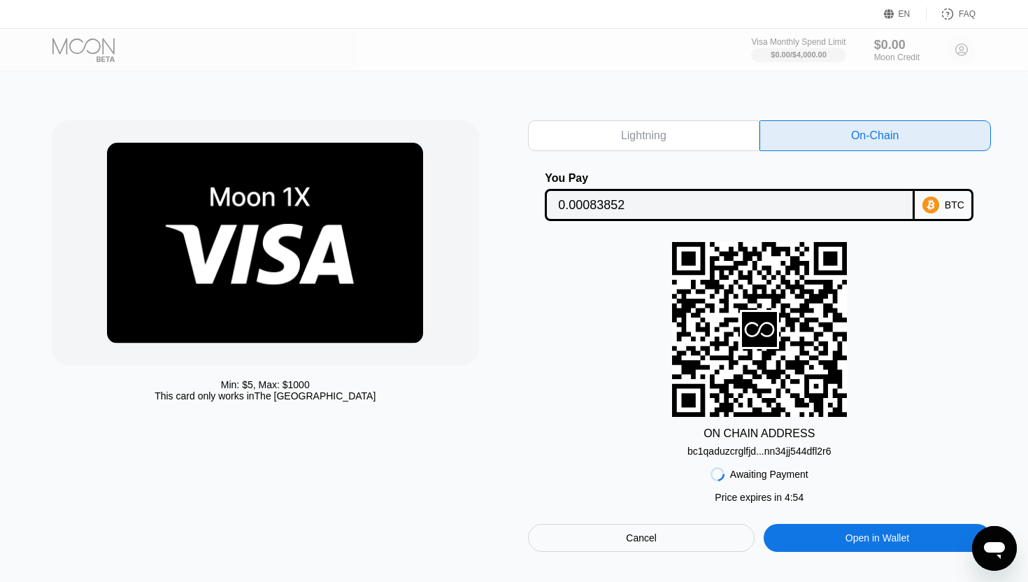
click at [673, 342] on rect at bounding box center [759, 329] width 175 height 175
click at [774, 338] on icon at bounding box center [759, 329] width 35 height 35
click at [916, 43] on div "$0.00 Moon Credit" at bounding box center [896, 49] width 47 height 25
click at [843, 43] on div "Visa Monthly Spend Limit $0.00 / $4,000.00 $0.00 Moon Credit [EMAIL_ADDRESS][DO…" at bounding box center [863, 50] width 224 height 28
click at [928, 48] on div "Visa Monthly Spend Limit $0.00 / $4,000.00 $0.00 Moon Credit [EMAIL_ADDRESS][DO…" at bounding box center [863, 50] width 224 height 28
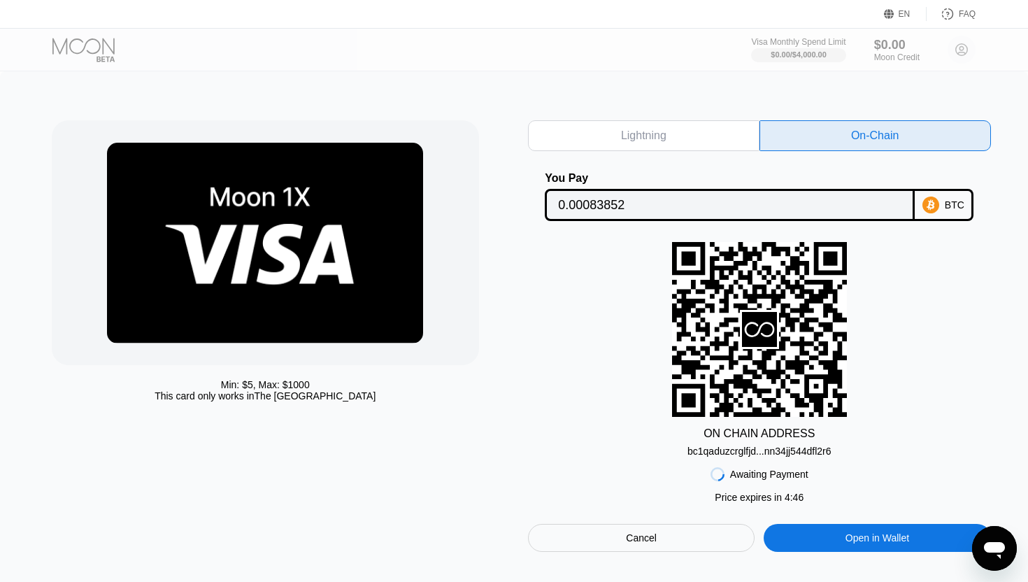
click at [713, 539] on div "Cancel" at bounding box center [641, 538] width 227 height 28
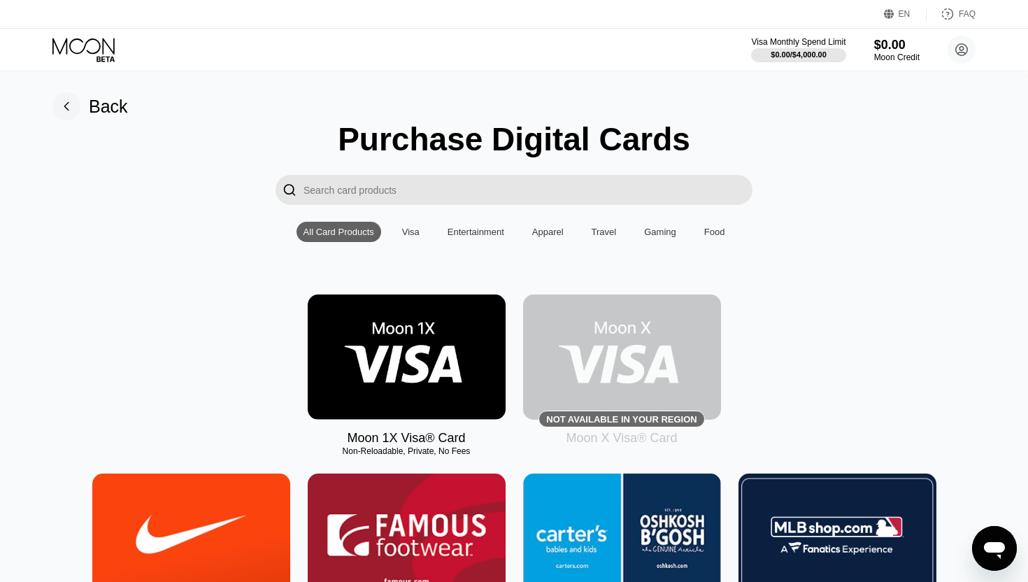
scroll to position [12, 0]
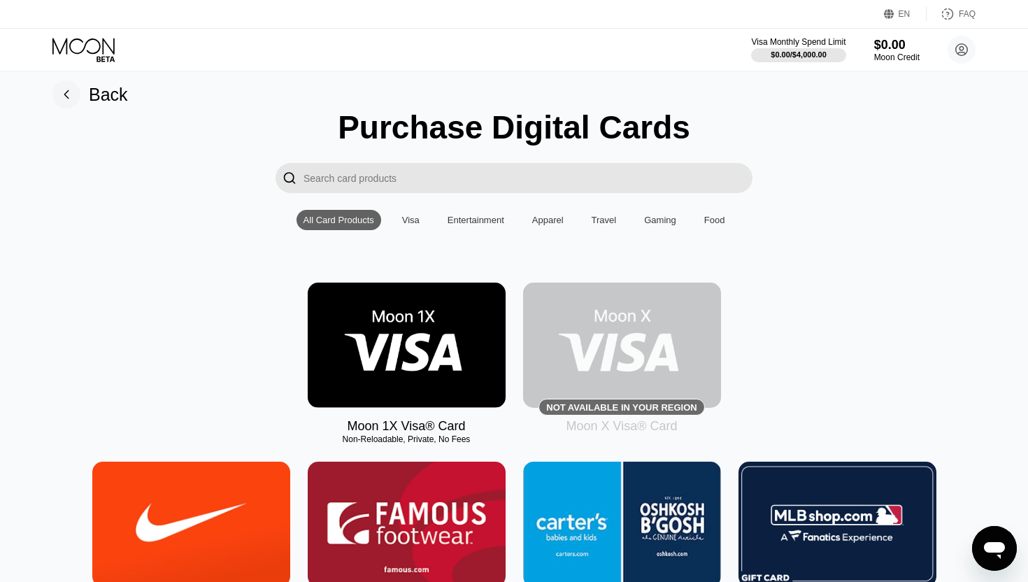
click at [70, 97] on rect at bounding box center [66, 94] width 28 height 28
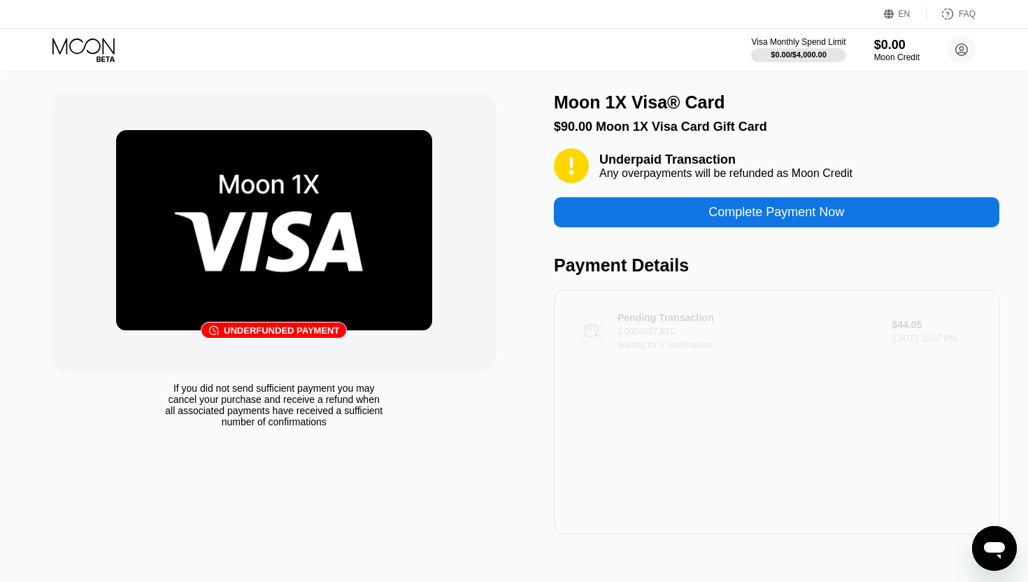
click at [798, 331] on div "0.0004037 BTC" at bounding box center [755, 332] width 274 height 10
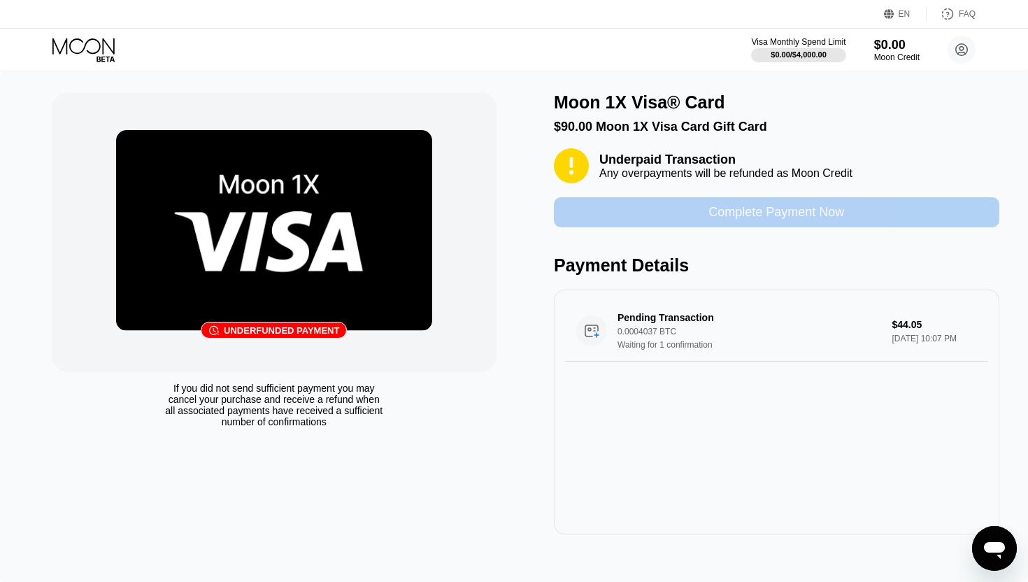
click at [781, 220] on div "Complete Payment Now" at bounding box center [776, 212] width 136 height 16
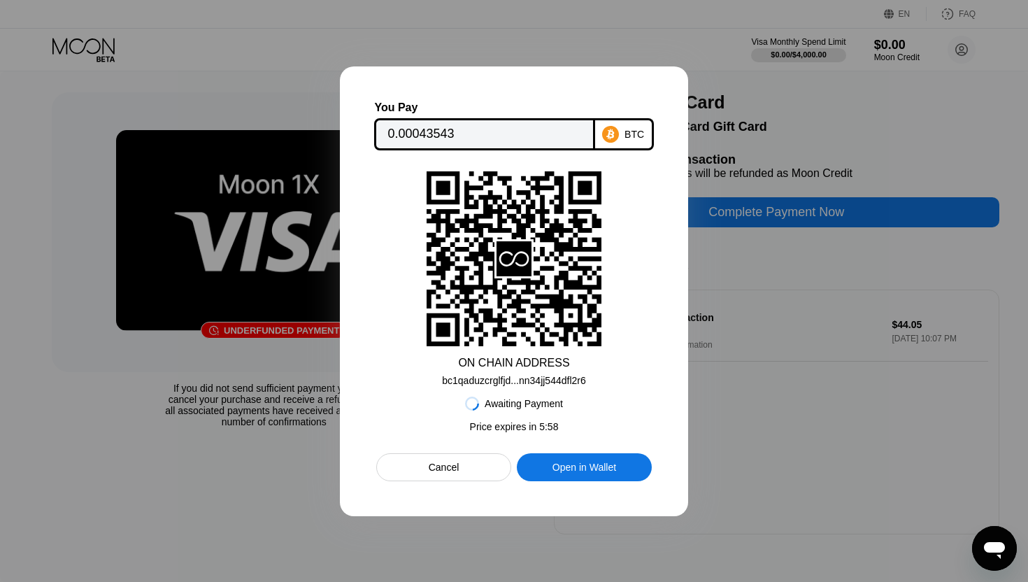
click at [491, 478] on div "Cancel" at bounding box center [443, 467] width 135 height 28
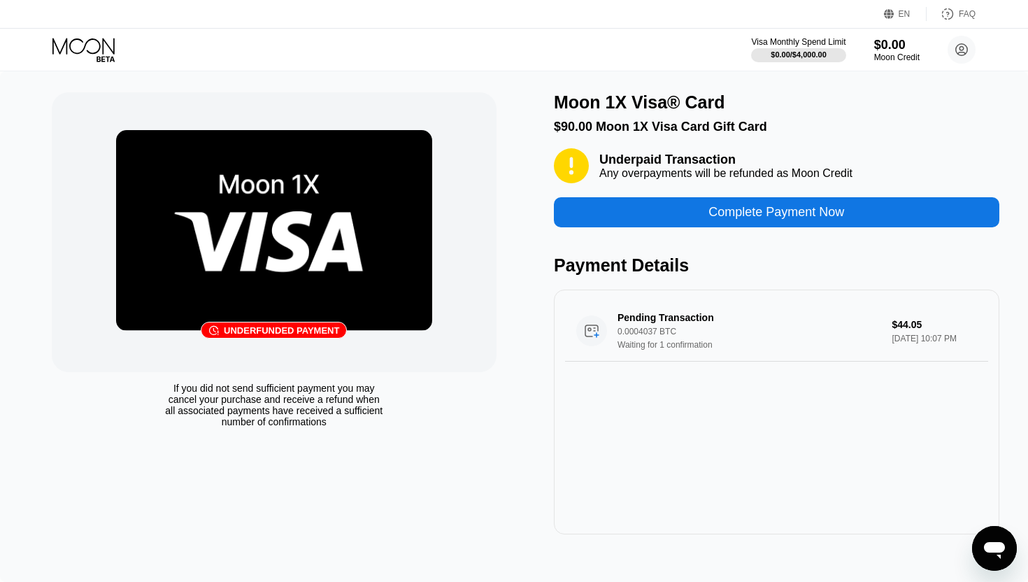
click at [775, 216] on div "Complete Payment Now" at bounding box center [776, 212] width 136 height 16
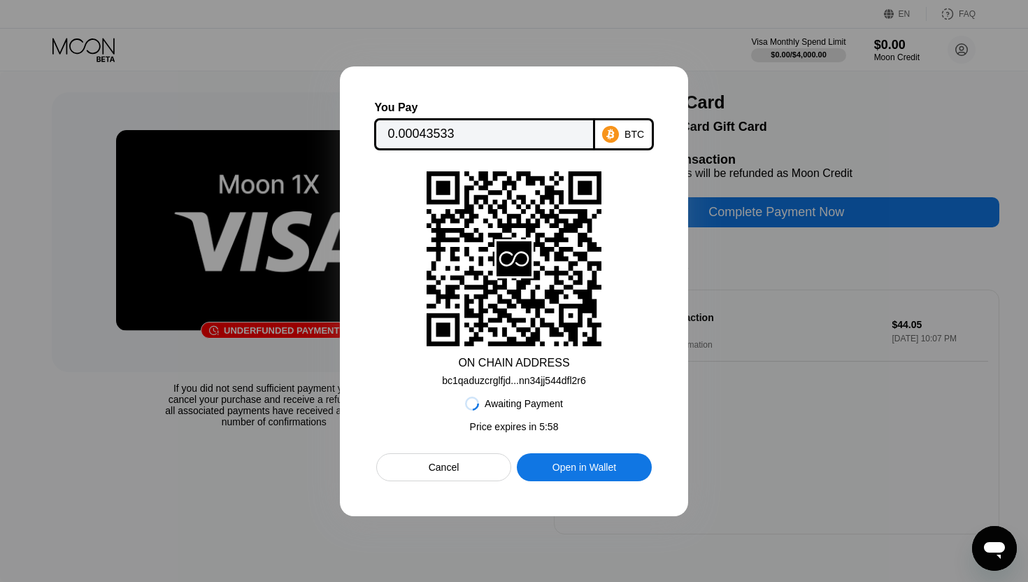
click at [492, 469] on div "Cancel" at bounding box center [443, 467] width 135 height 28
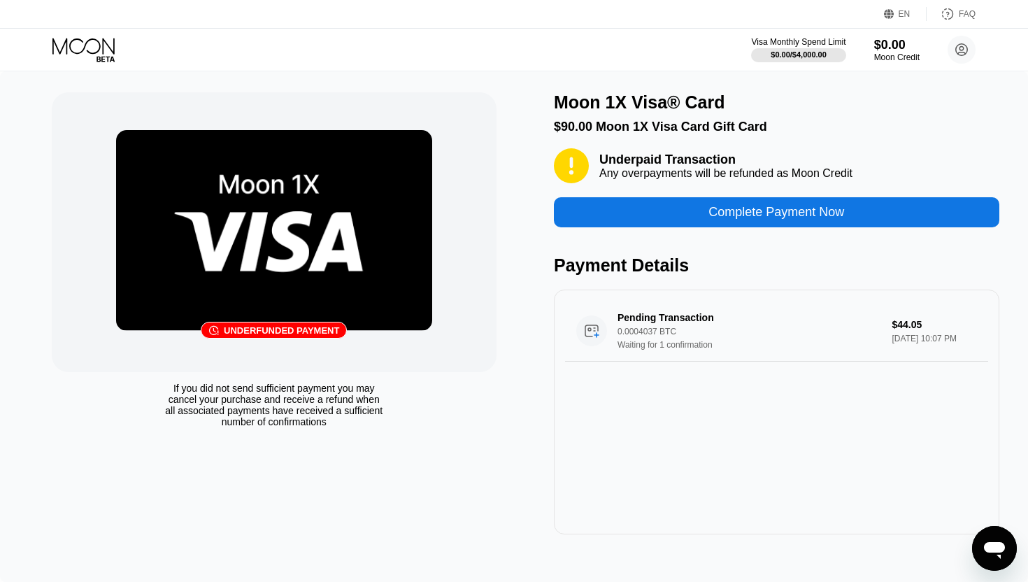
click at [762, 269] on div "Payment Details" at bounding box center [776, 265] width 445 height 20
drag, startPoint x: 744, startPoint y: 329, endPoint x: 752, endPoint y: 327, distance: 8.0
click at [750, 327] on div "Pending Transaction 0.0004037 BTC Waiting for 1 confirmation" at bounding box center [755, 331] width 274 height 38
click at [686, 323] on div "Pending Transaction" at bounding box center [745, 317] width 255 height 11
